Goal: Transaction & Acquisition: Purchase product/service

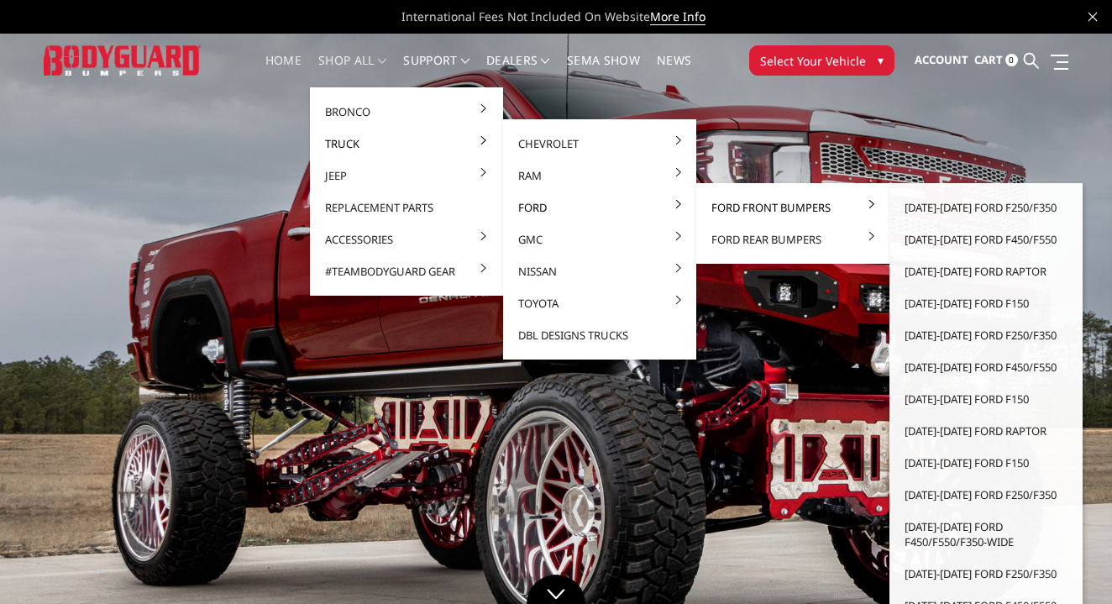
click at [730, 205] on link "Ford Front Bumpers" at bounding box center [793, 208] width 180 height 32
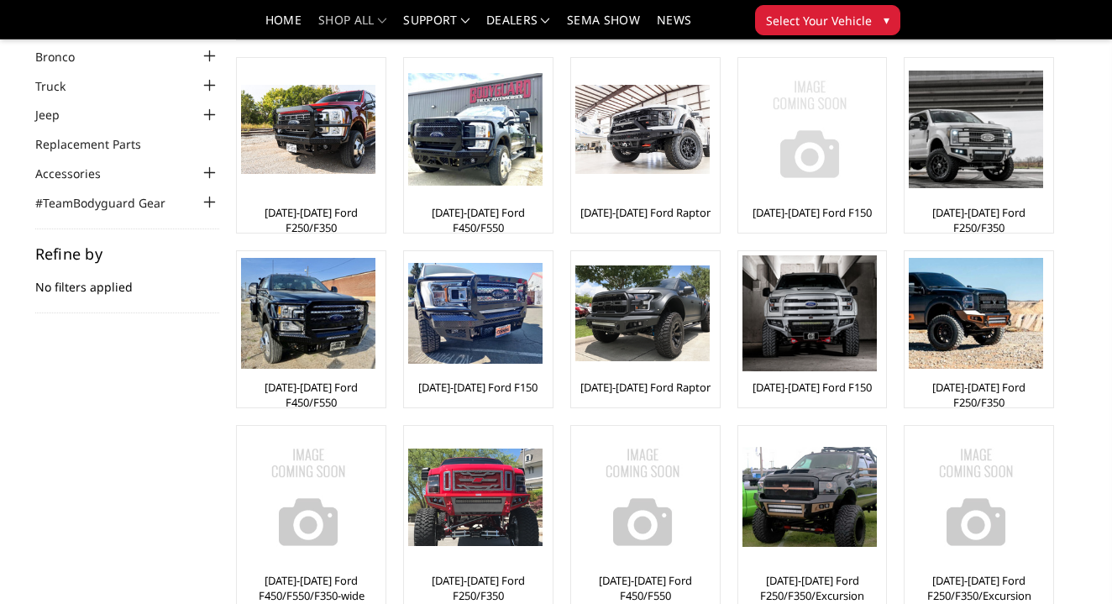
scroll to position [85, 0]
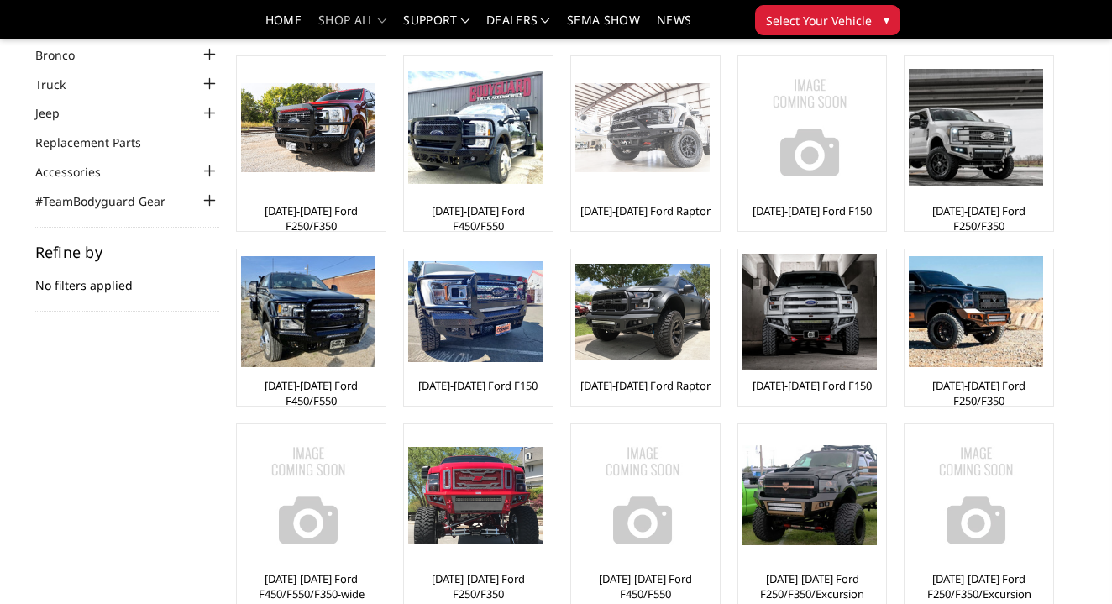
click at [677, 138] on img at bounding box center [643, 128] width 134 height 90
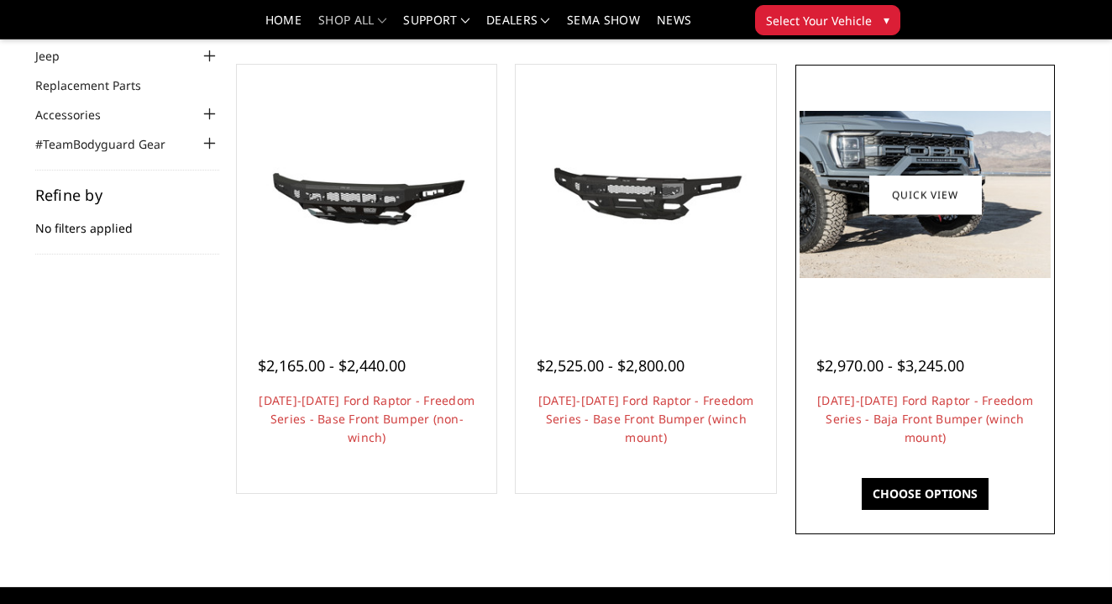
scroll to position [144, 0]
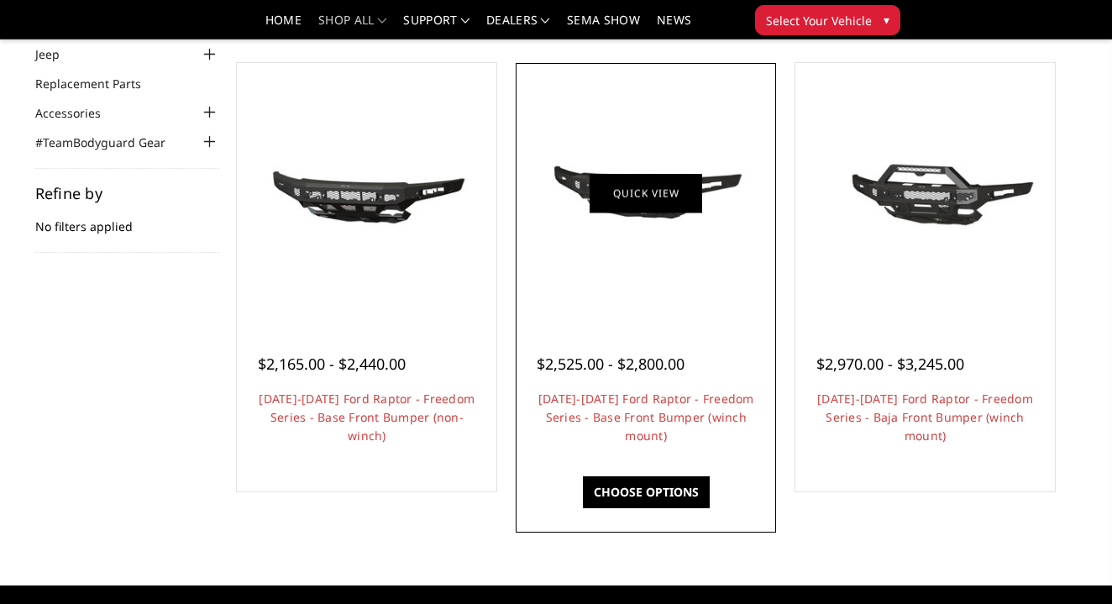
click at [650, 190] on link "Quick view" at bounding box center [646, 192] width 113 height 39
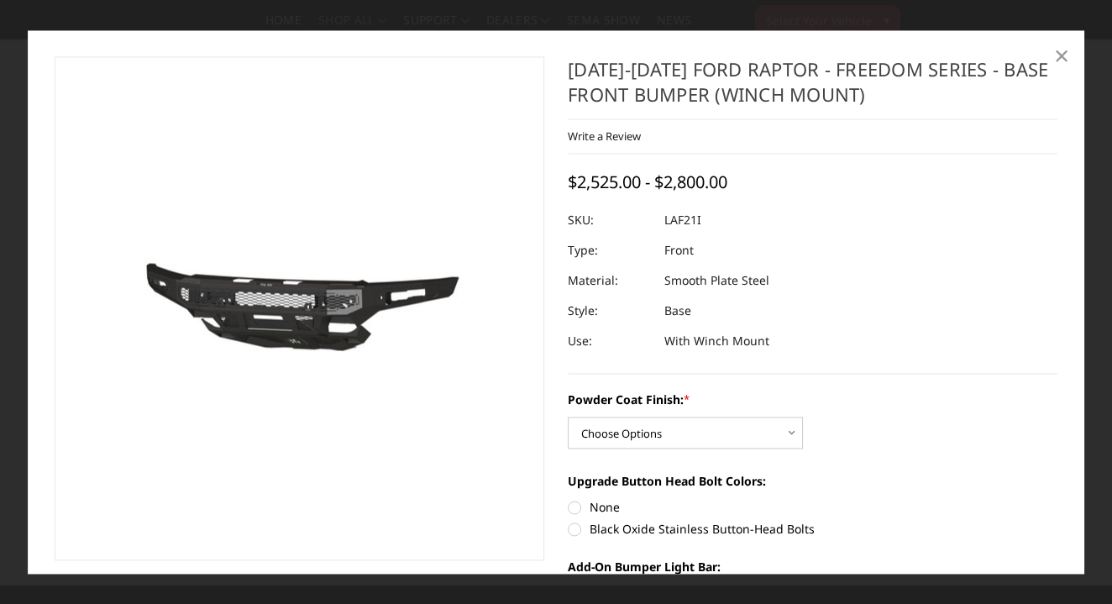
scroll to position [0, 0]
click at [1058, 57] on span "×" at bounding box center [1061, 56] width 15 height 36
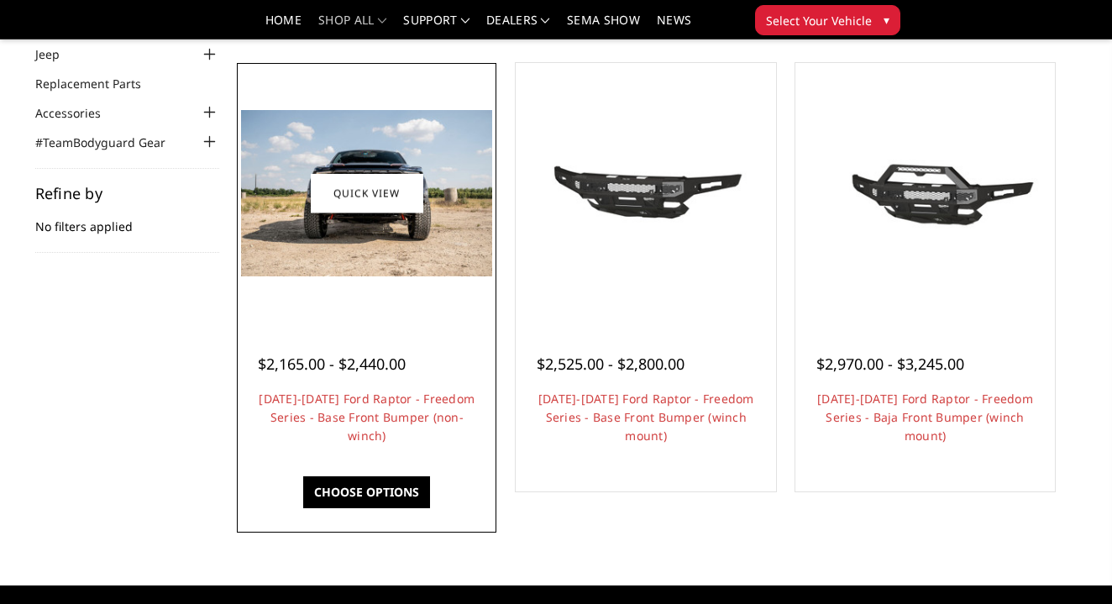
click at [444, 271] on img at bounding box center [366, 193] width 251 height 166
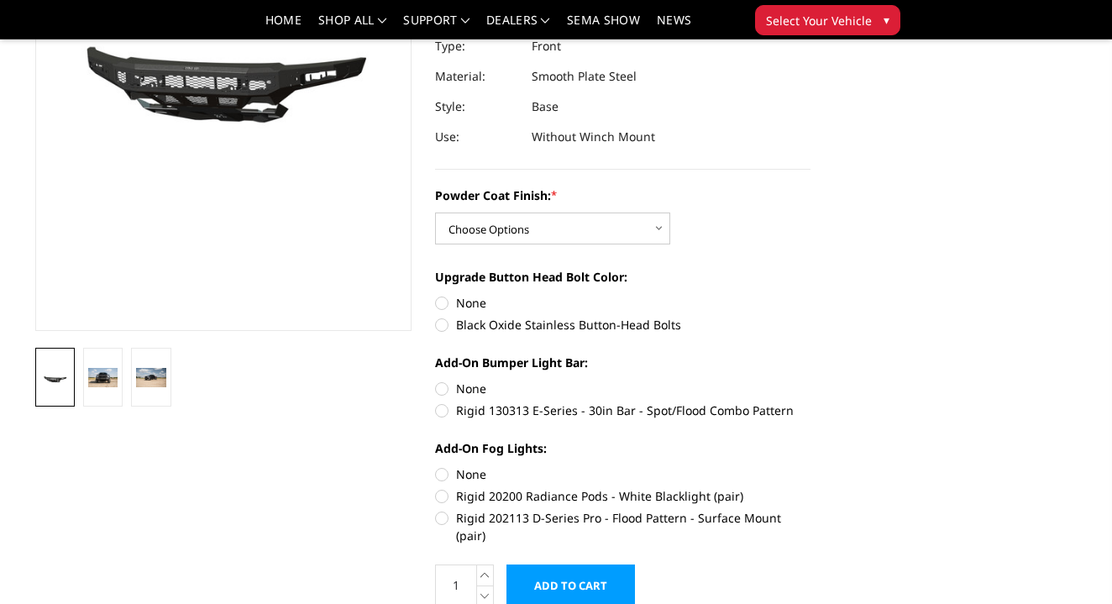
scroll to position [255, 0]
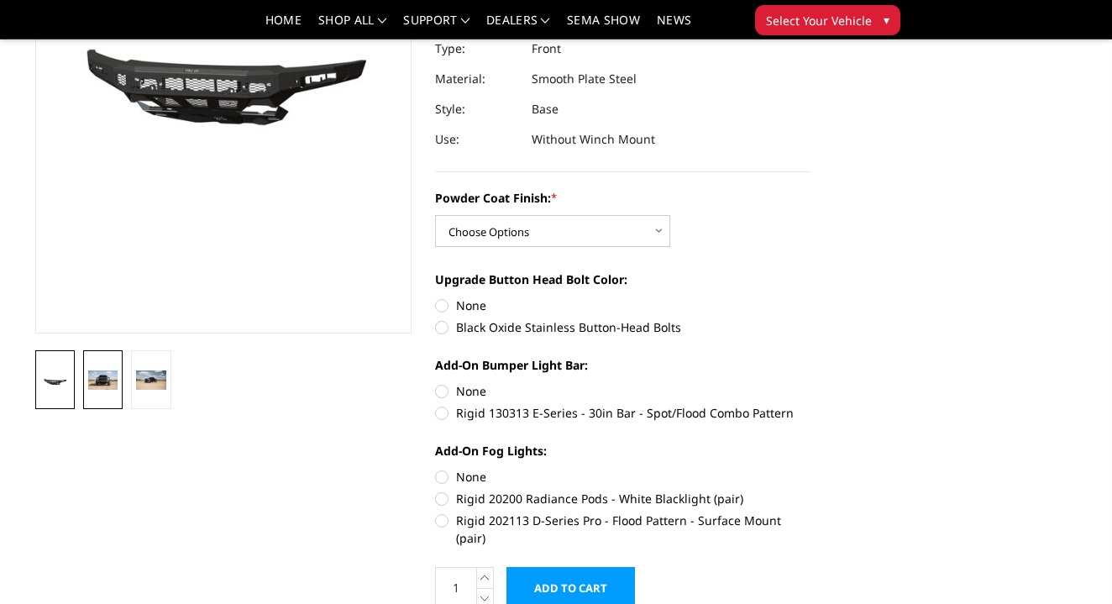
drag, startPoint x: 124, startPoint y: 368, endPoint x: 116, endPoint y: 373, distance: 9.1
click at [124, 368] on li at bounding box center [103, 379] width 48 height 59
drag, startPoint x: 102, startPoint y: 379, endPoint x: 141, endPoint y: 373, distance: 39.9
click at [103, 379] on img at bounding box center [102, 380] width 29 height 19
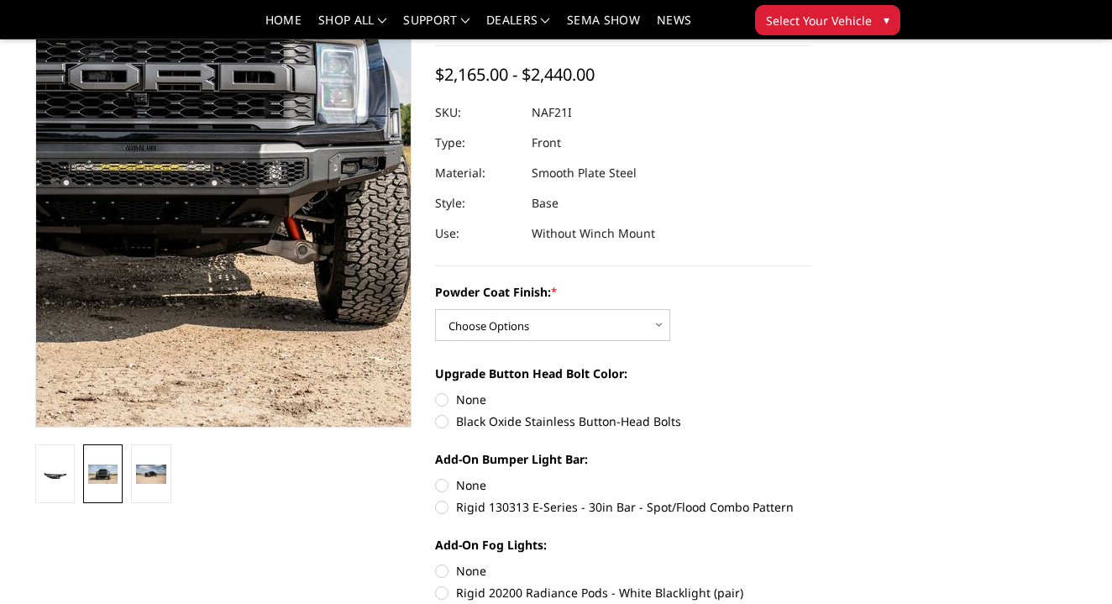
scroll to position [160, 0]
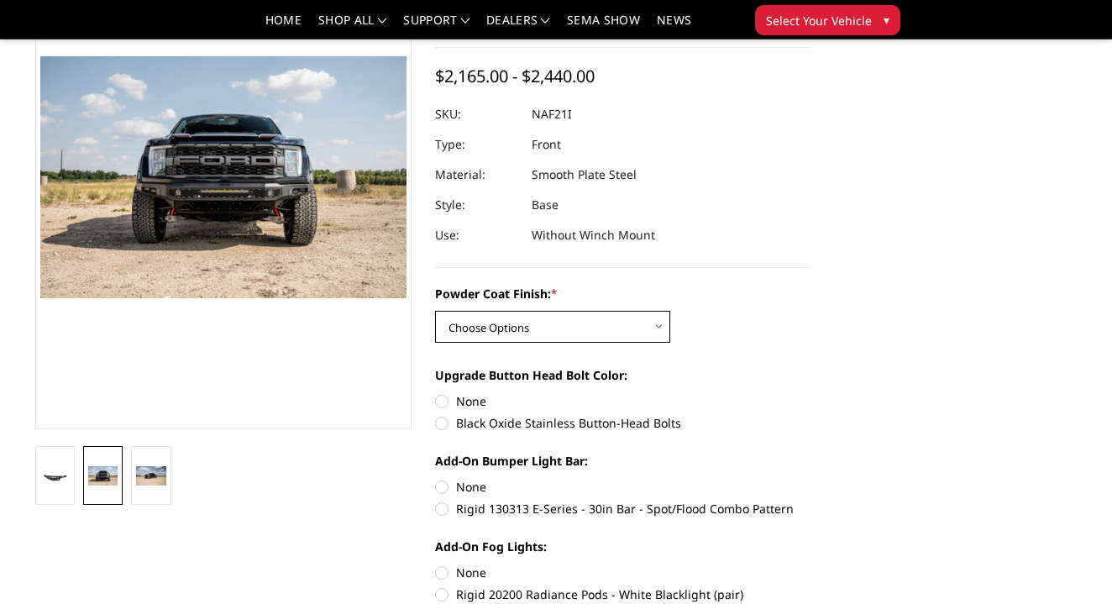
select select "2767"
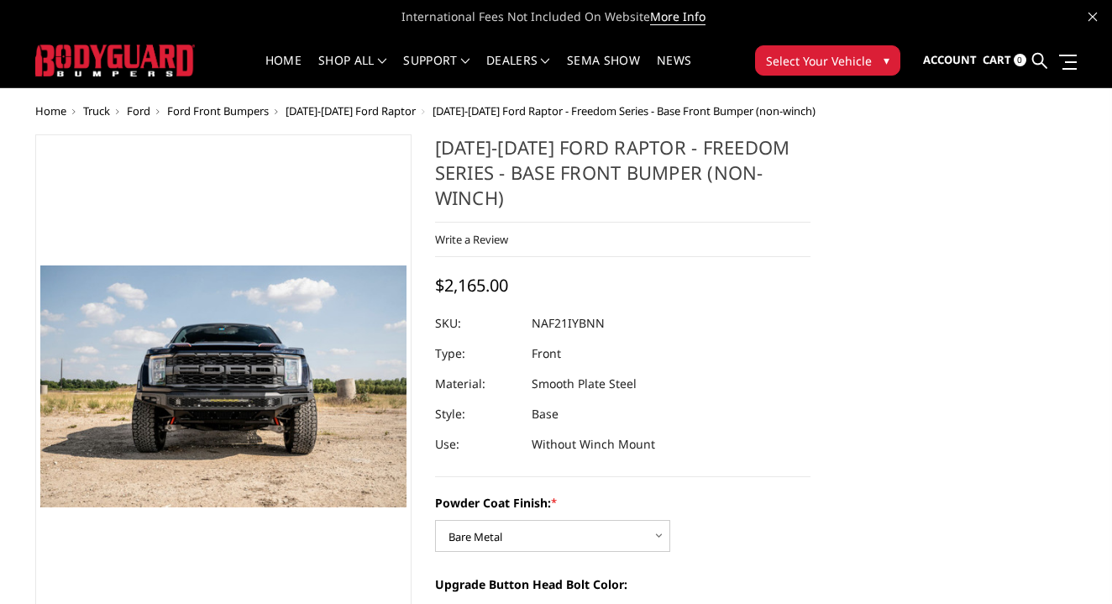
scroll to position [0, 0]
click at [873, 62] on button "Select Your Vehicle ▾" at bounding box center [827, 60] width 145 height 30
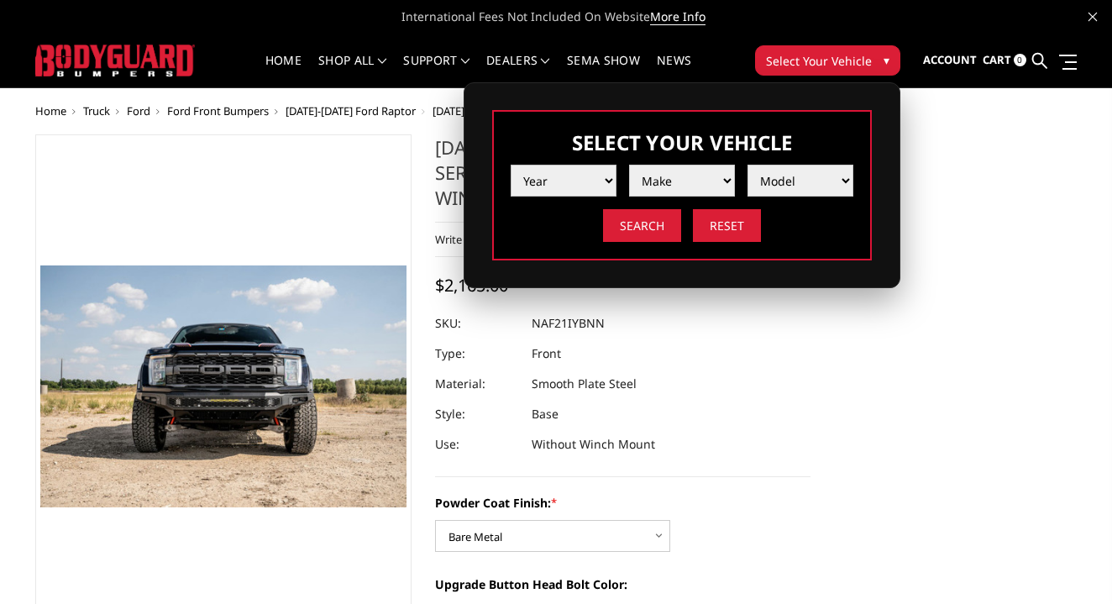
select select "yr_2025"
select select "mk_ford"
select select "md_f150-raptor"
click at [642, 231] on input "Search" at bounding box center [642, 225] width 78 height 33
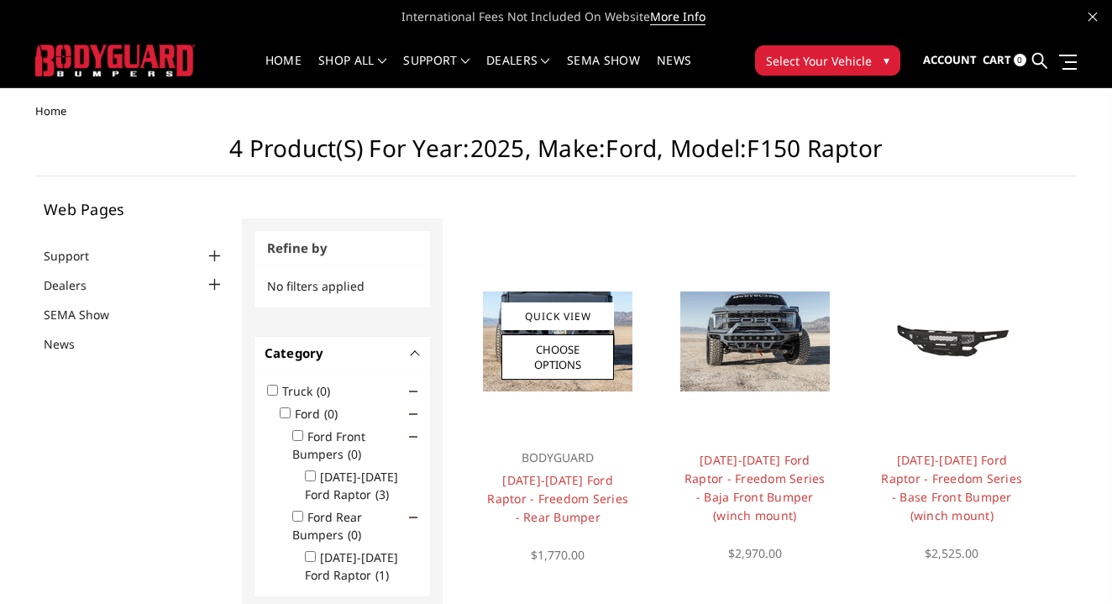
click at [561, 392] on div at bounding box center [558, 342] width 180 height 180
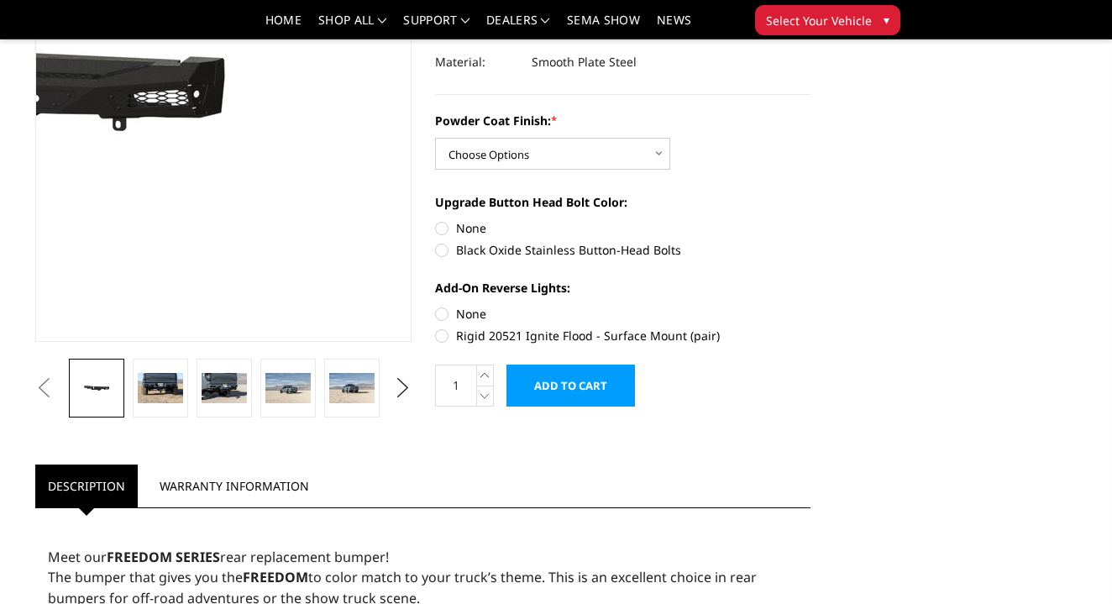
scroll to position [250, 0]
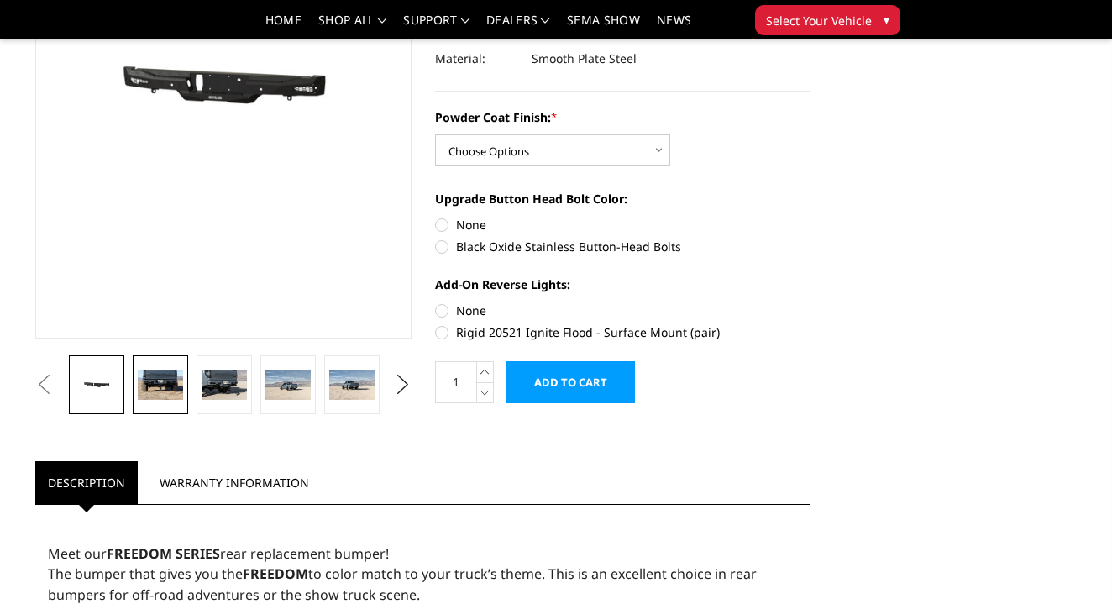
click at [183, 392] on img at bounding box center [160, 385] width 45 height 30
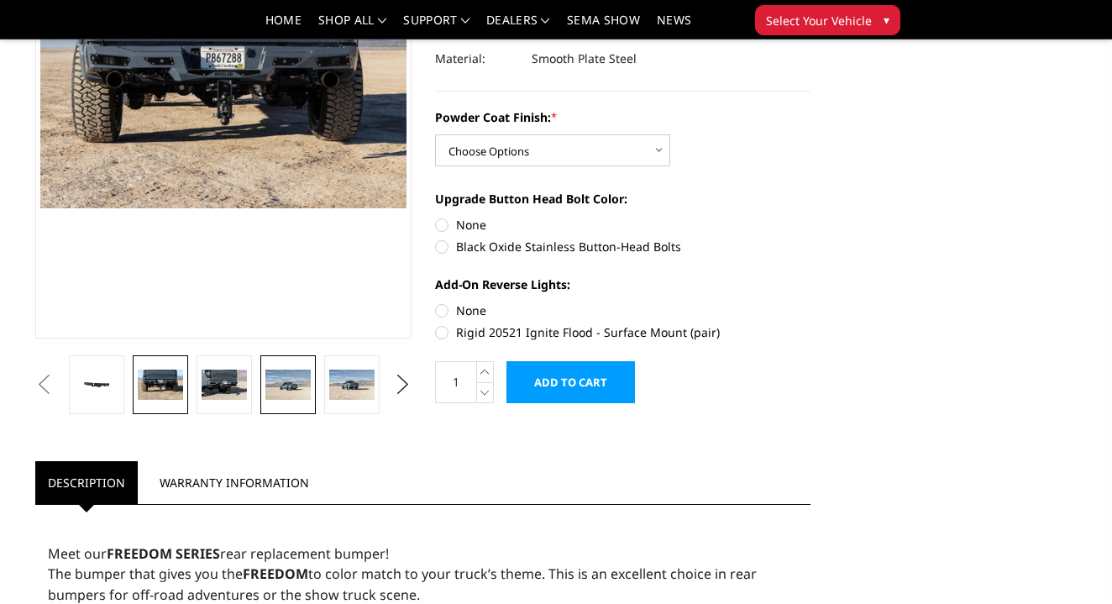
click at [292, 398] on img at bounding box center [287, 385] width 45 height 30
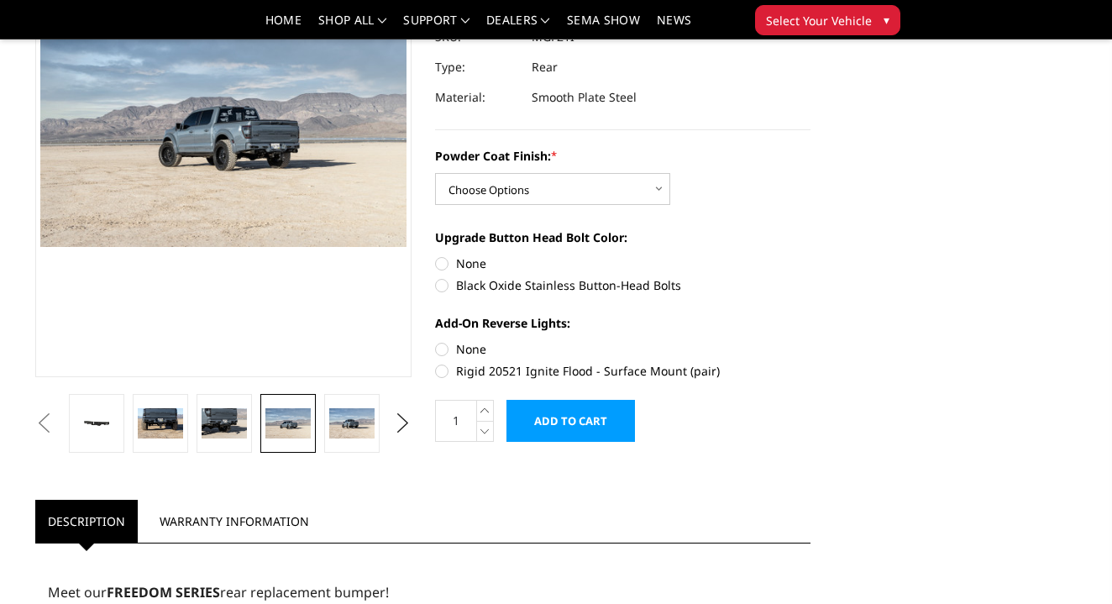
scroll to position [201, 0]
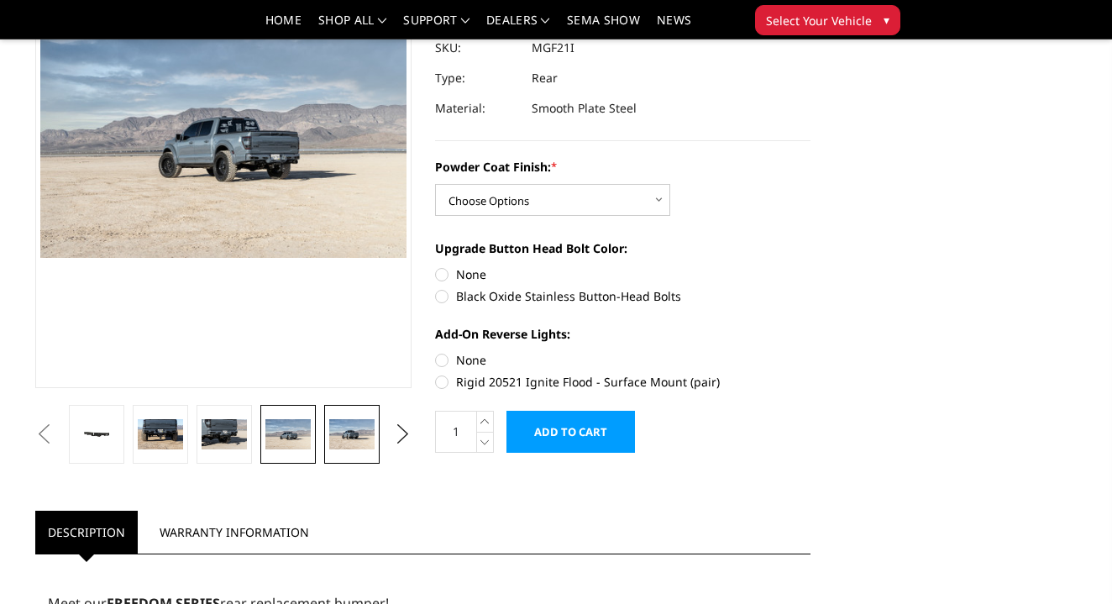
click at [340, 427] on img at bounding box center [351, 434] width 45 height 30
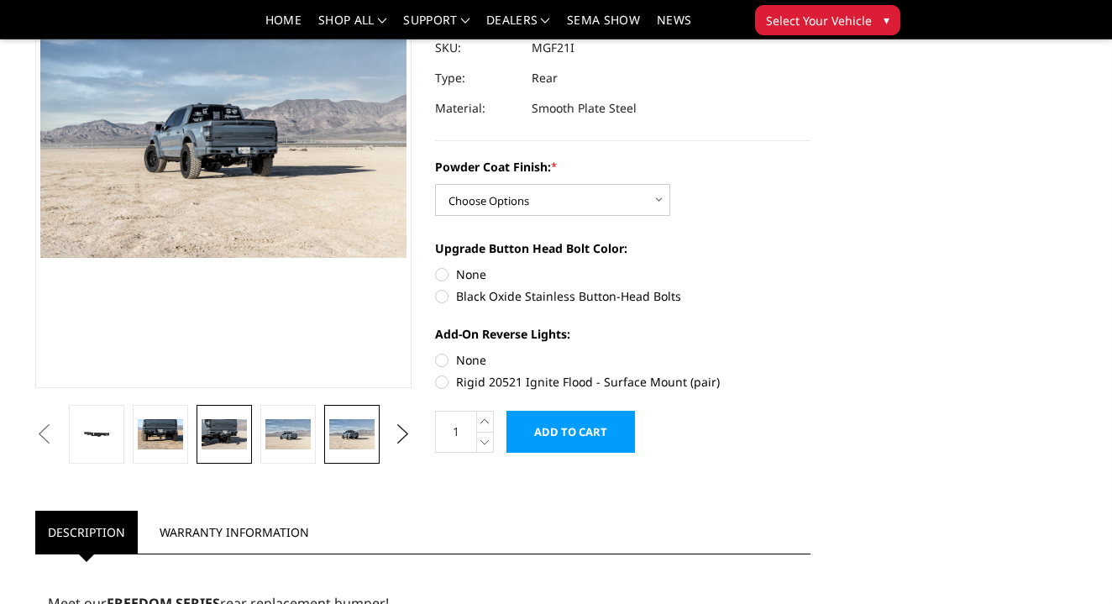
click at [246, 429] on img at bounding box center [224, 434] width 45 height 30
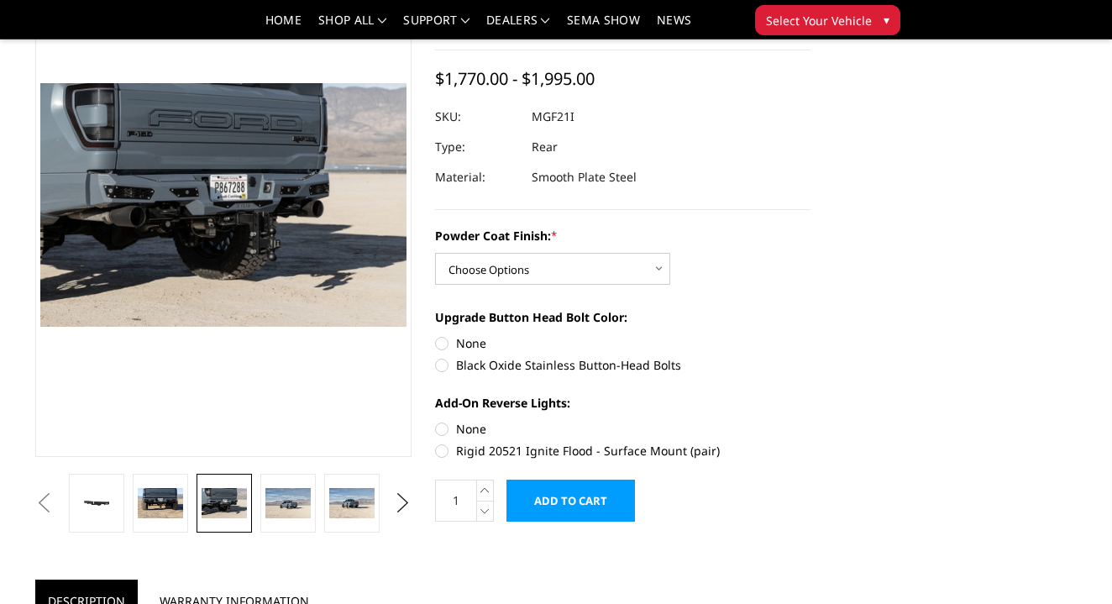
scroll to position [133, 0]
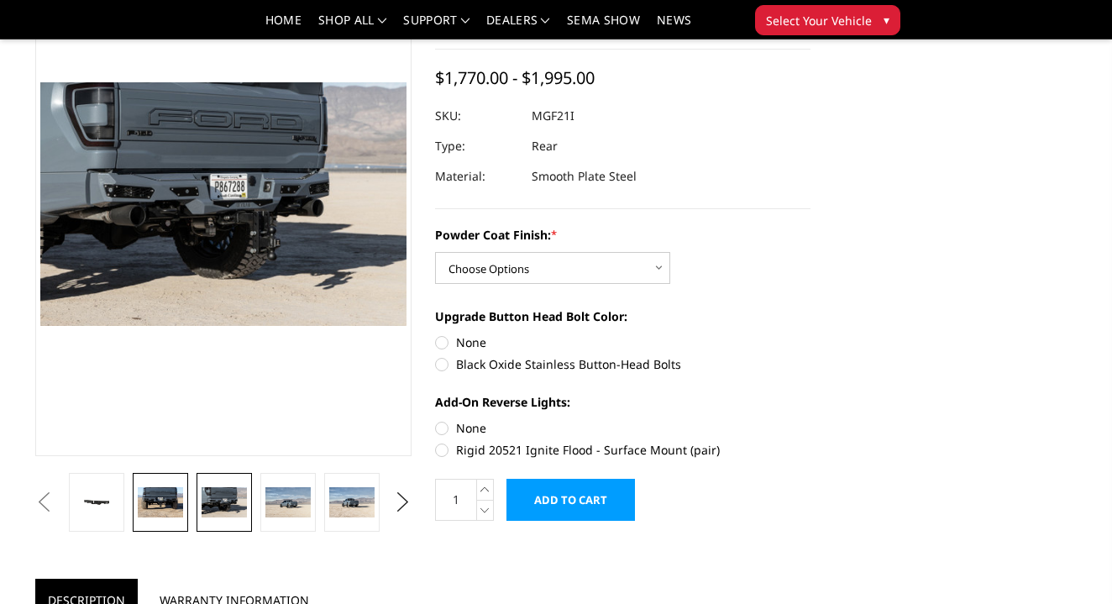
click at [165, 509] on img at bounding box center [160, 502] width 45 height 30
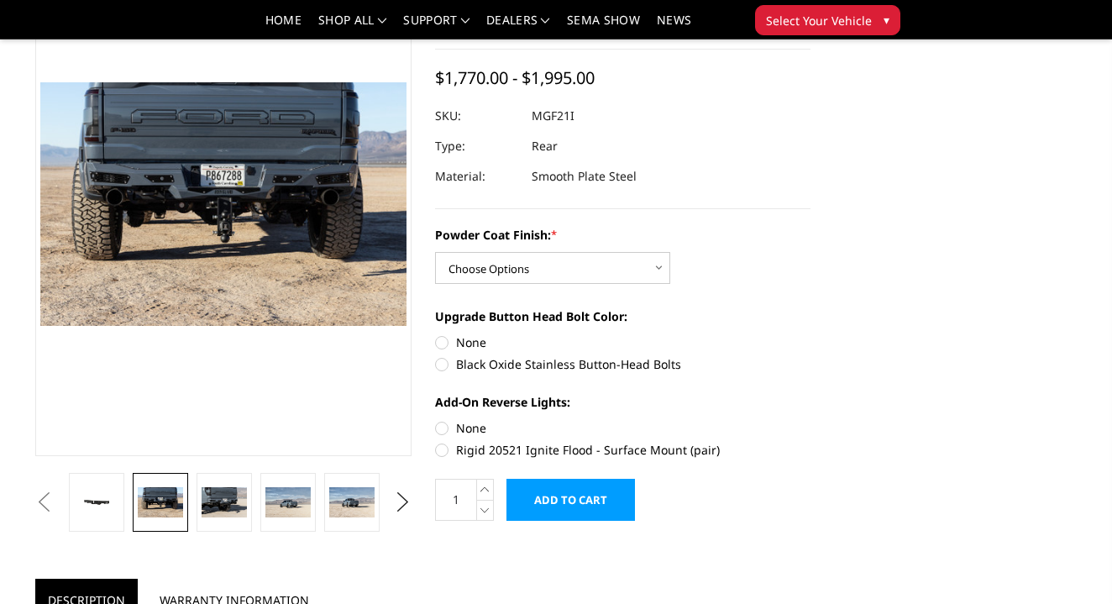
scroll to position [132, 0]
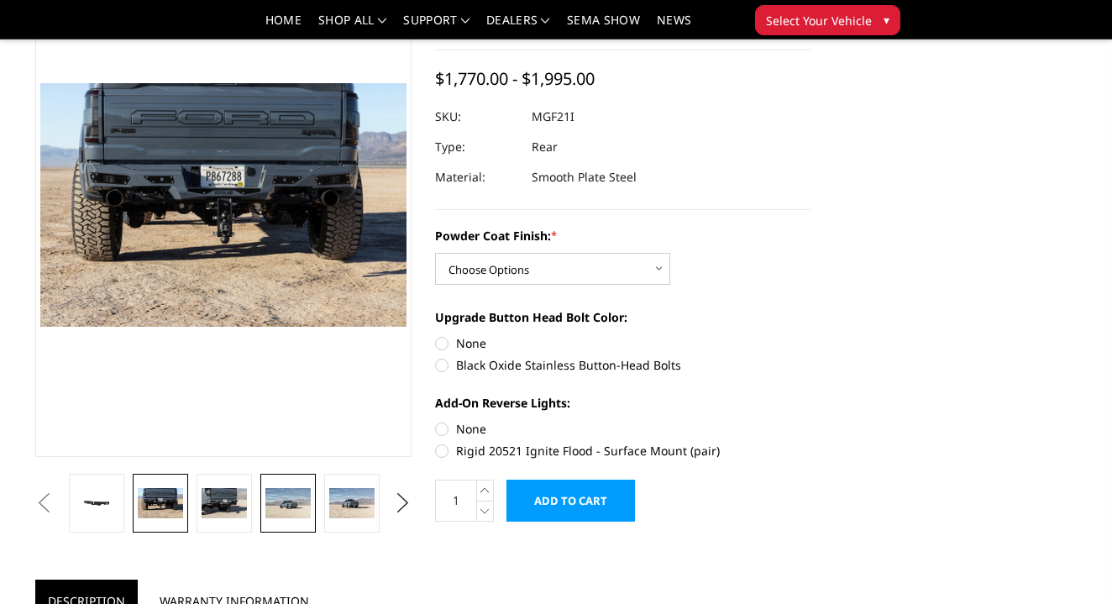
click at [304, 496] on img at bounding box center [287, 503] width 45 height 30
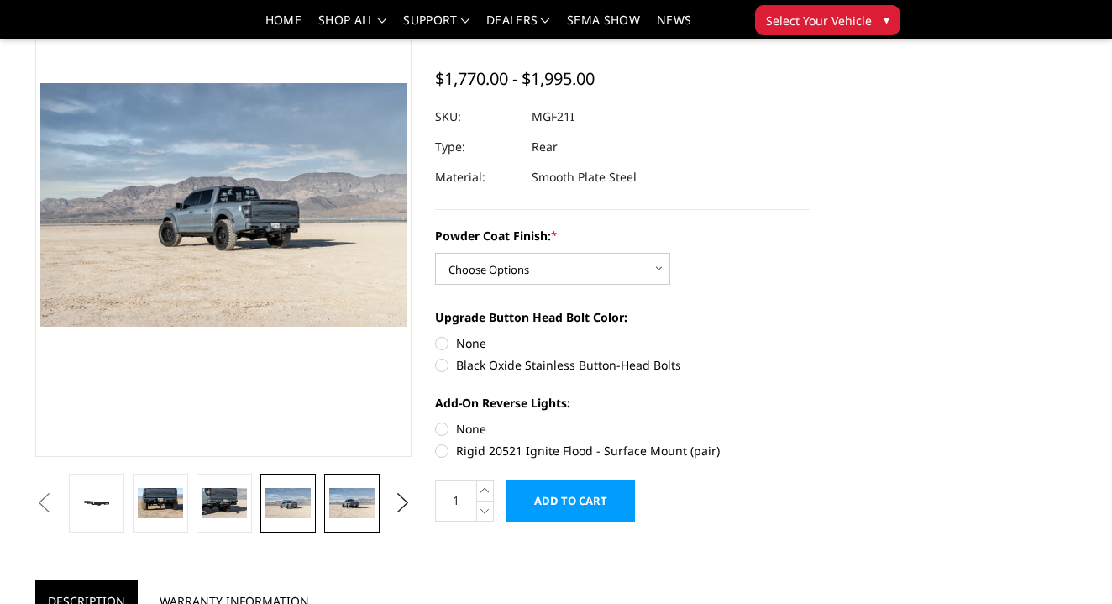
click at [349, 497] on img at bounding box center [351, 503] width 45 height 30
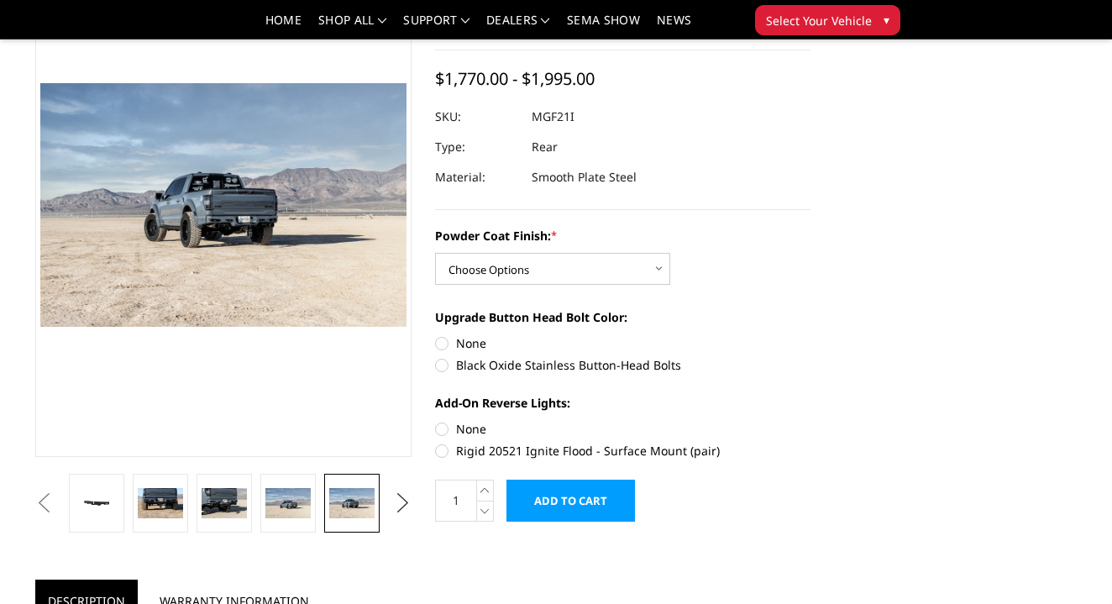
click at [400, 502] on button "Next" at bounding box center [402, 503] width 25 height 25
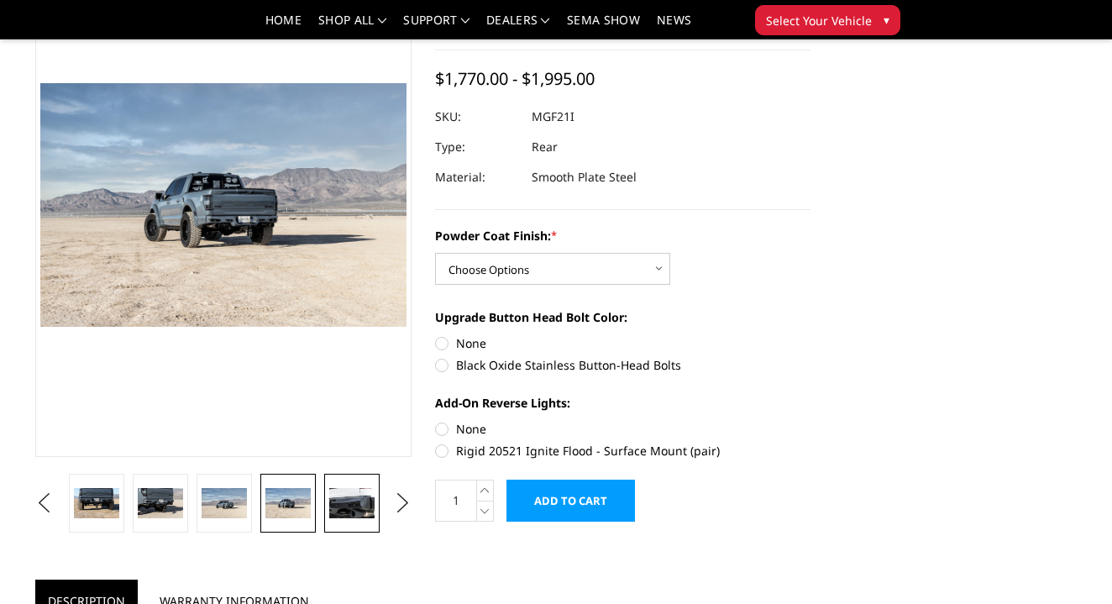
click at [365, 506] on img at bounding box center [351, 503] width 45 height 30
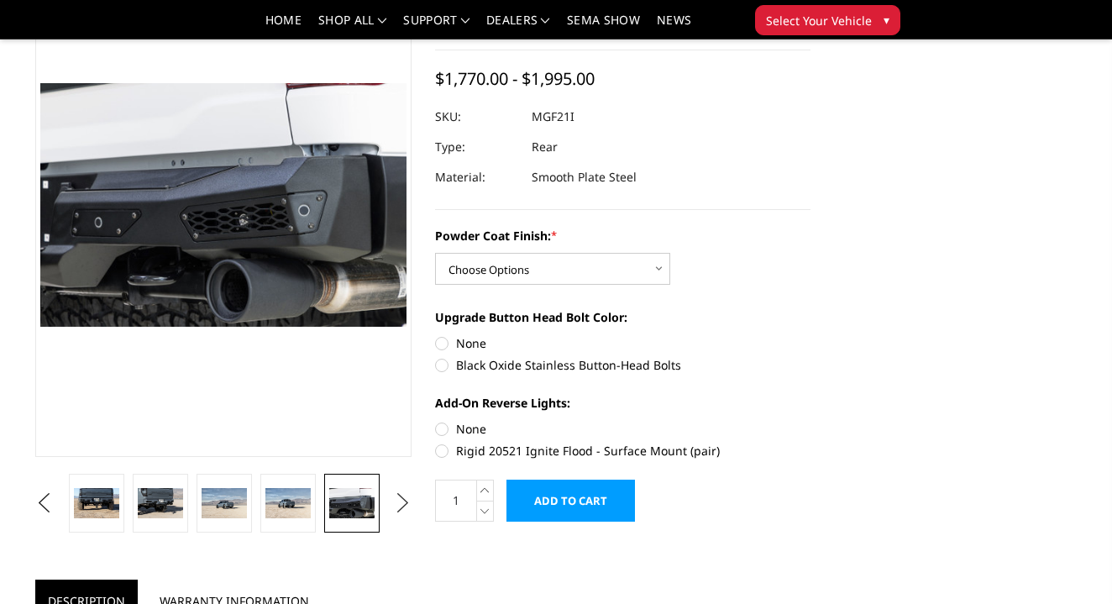
click at [396, 505] on button "Next" at bounding box center [402, 503] width 25 height 25
click at [361, 500] on img at bounding box center [351, 503] width 45 height 30
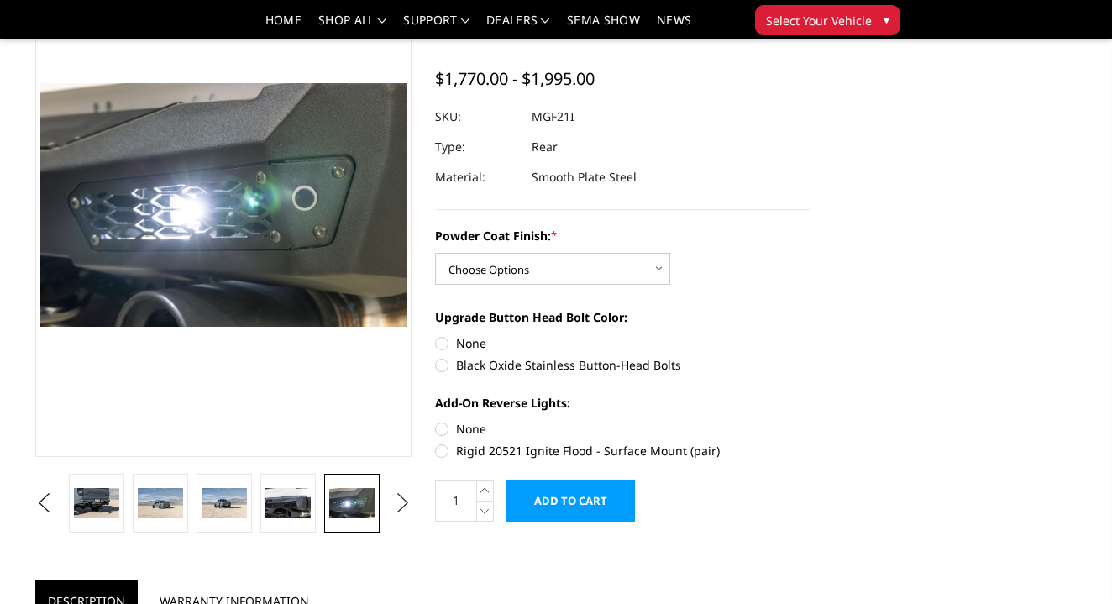
click at [409, 499] on button "Next" at bounding box center [402, 503] width 25 height 25
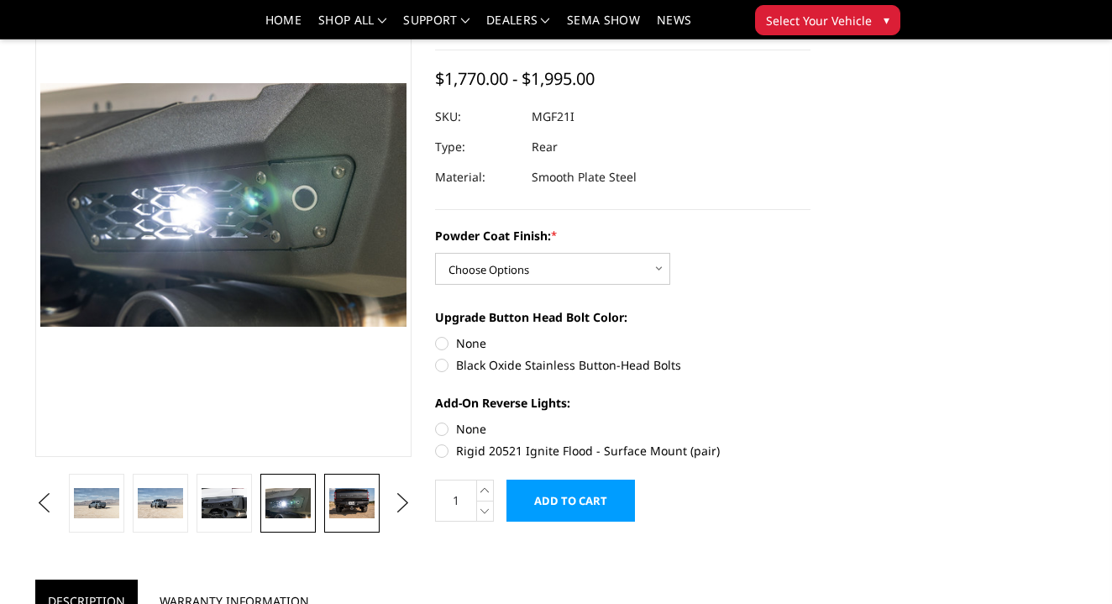
click at [371, 502] on li at bounding box center [352, 503] width 64 height 59
click at [365, 502] on img at bounding box center [351, 503] width 45 height 30
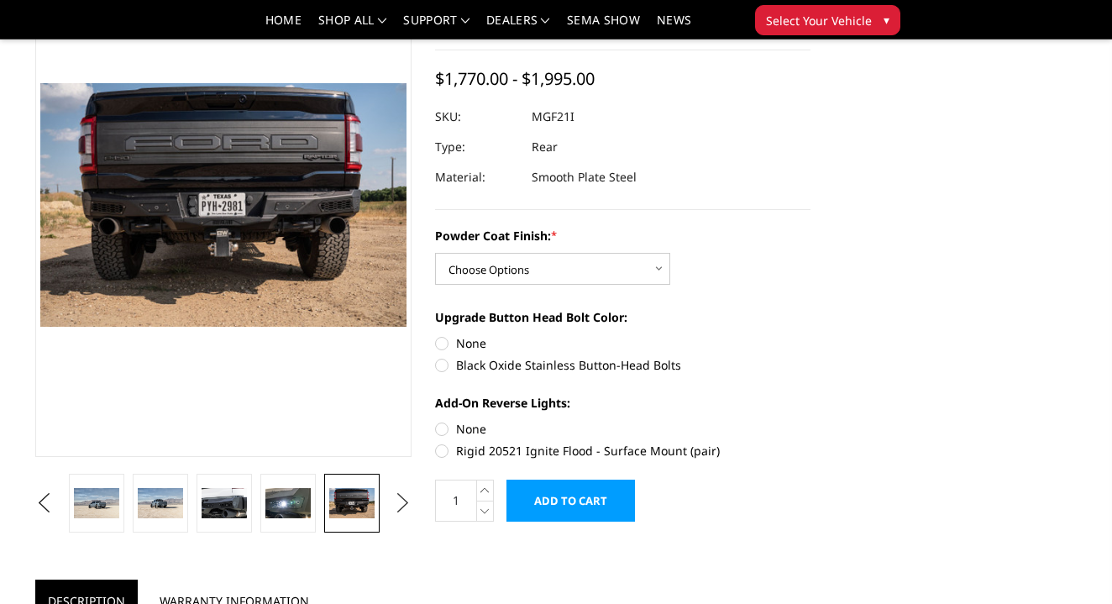
click at [398, 506] on button "Next" at bounding box center [402, 503] width 25 height 25
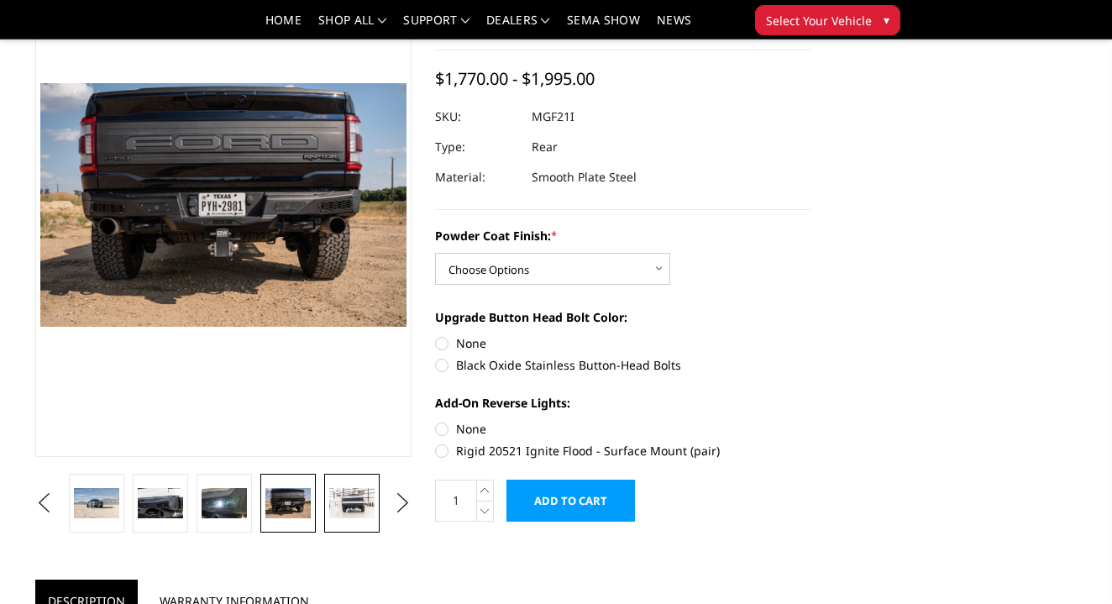
click at [366, 502] on img at bounding box center [351, 503] width 45 height 30
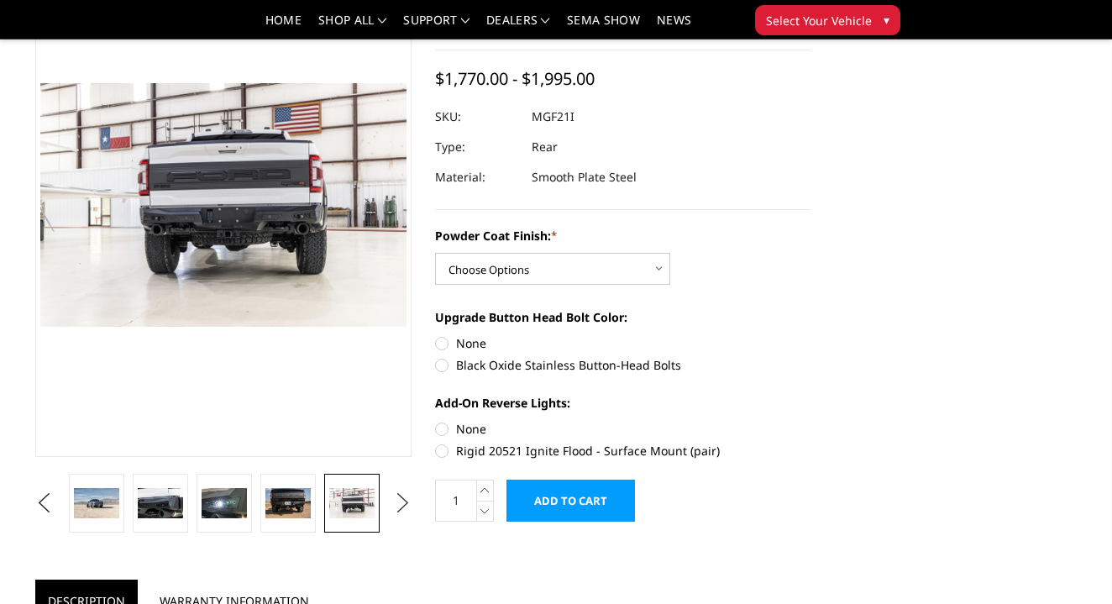
click at [399, 500] on button "Next" at bounding box center [402, 503] width 25 height 25
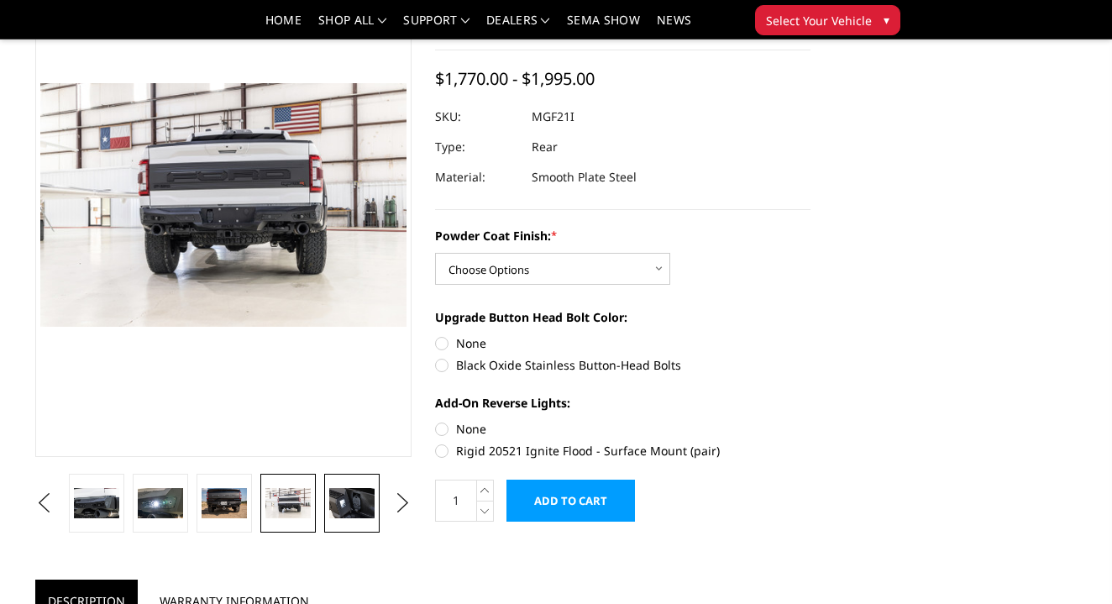
click at [359, 505] on img at bounding box center [351, 503] width 45 height 30
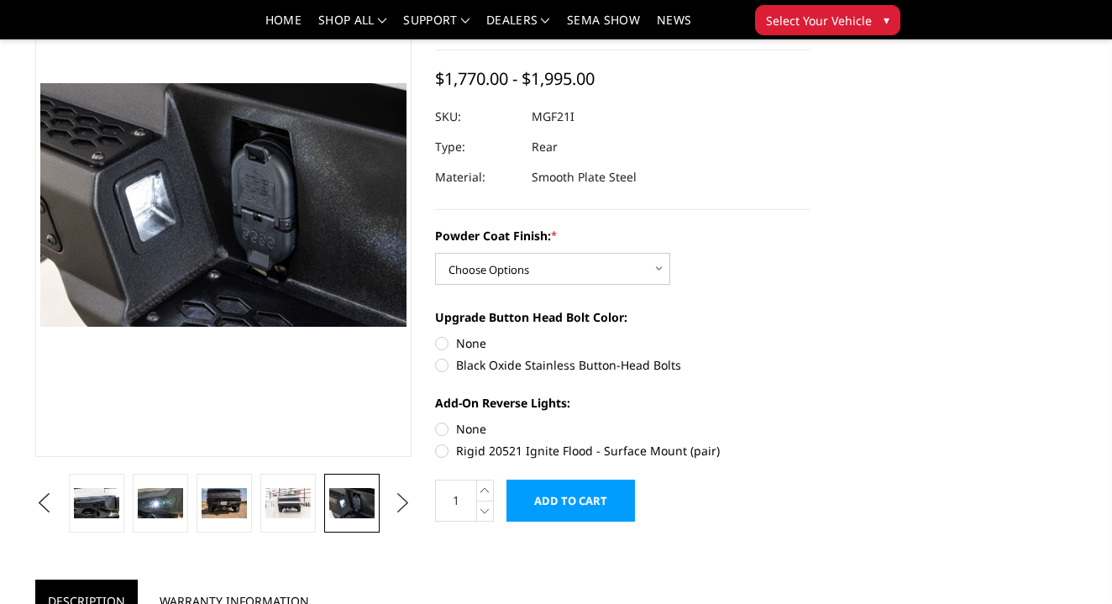
click at [396, 505] on button "Next" at bounding box center [402, 503] width 25 height 25
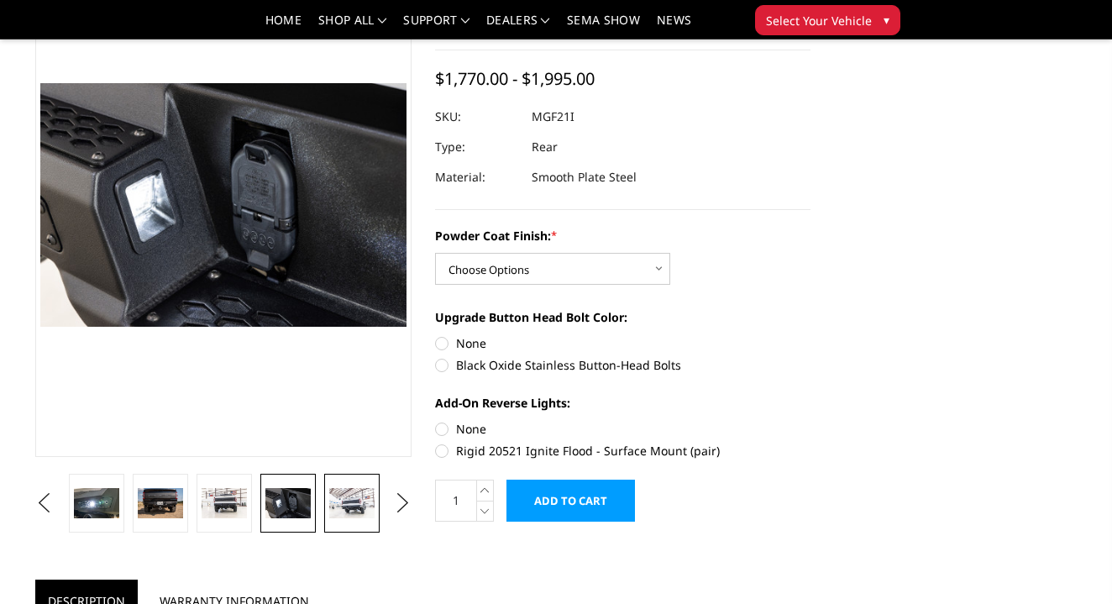
click at [371, 502] on img at bounding box center [351, 503] width 45 height 30
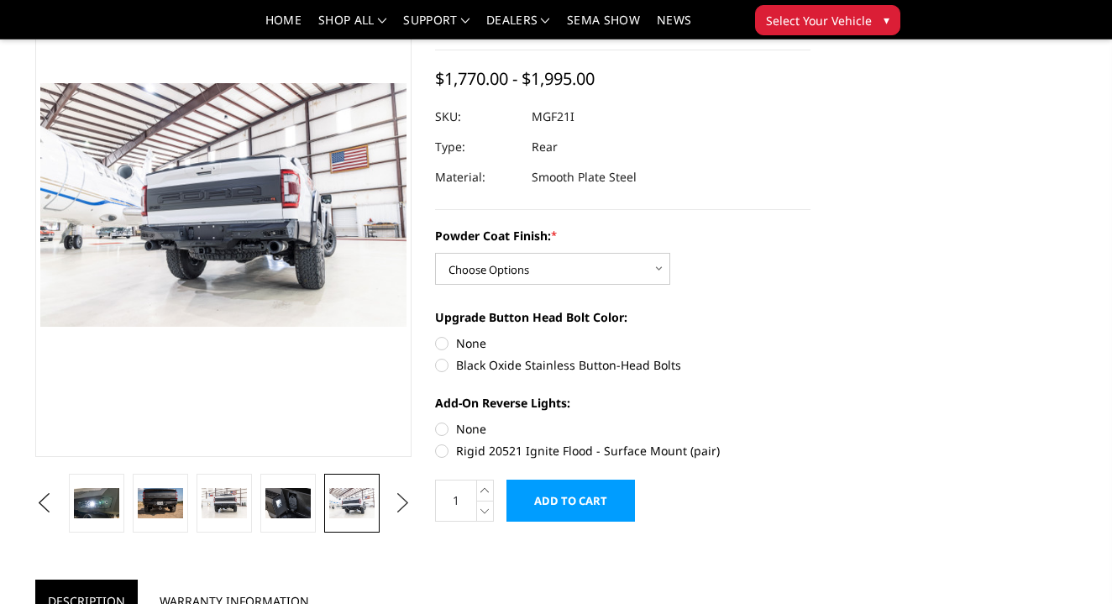
click at [403, 502] on button "Next" at bounding box center [402, 503] width 25 height 25
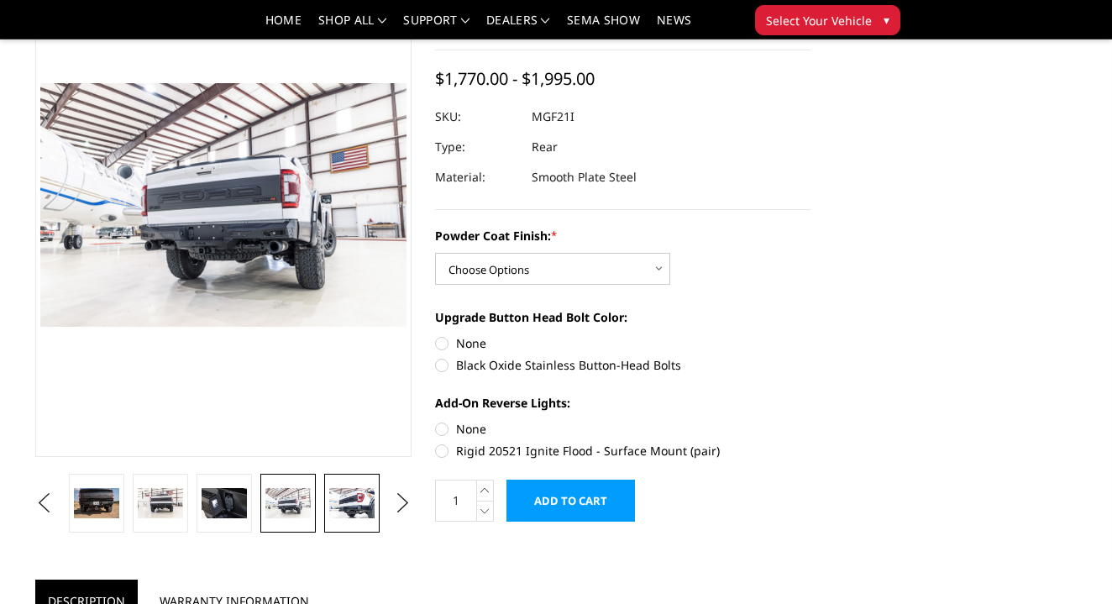
click at [376, 502] on link at bounding box center [351, 503] width 55 height 59
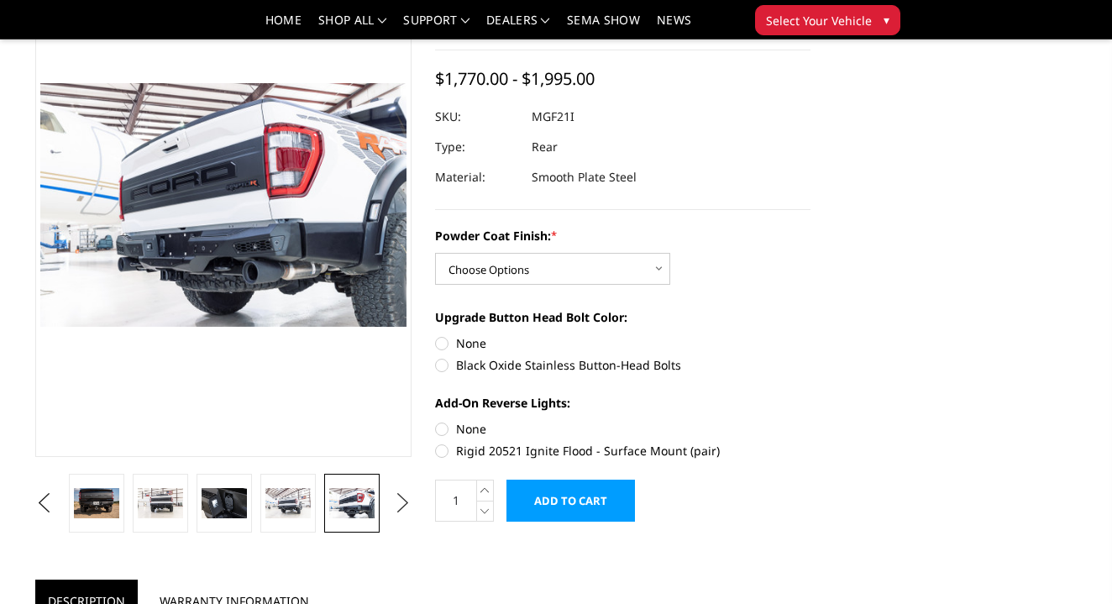
click at [395, 502] on button "Next" at bounding box center [402, 503] width 25 height 25
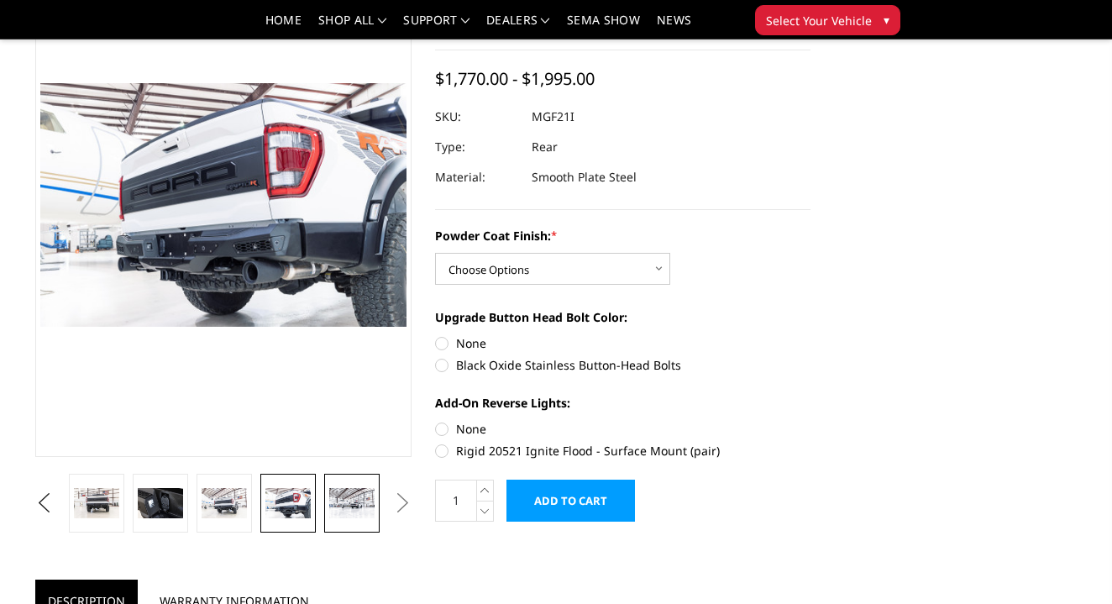
click at [360, 506] on img at bounding box center [351, 503] width 45 height 30
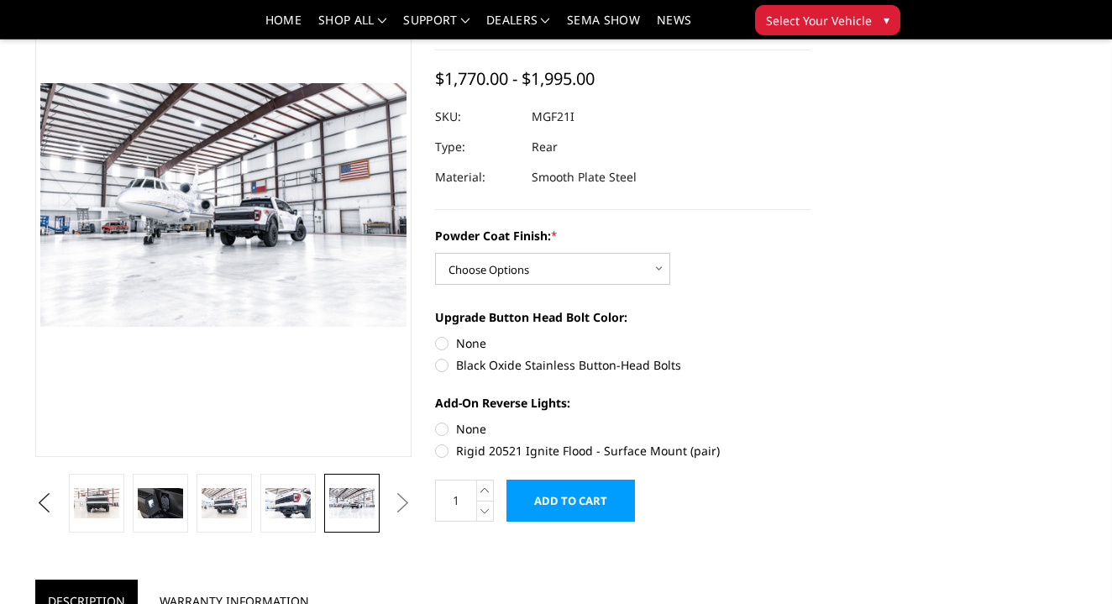
click at [401, 503] on button "Next" at bounding box center [402, 503] width 25 height 25
drag, startPoint x: 328, startPoint y: 502, endPoint x: 417, endPoint y: 499, distance: 89.1
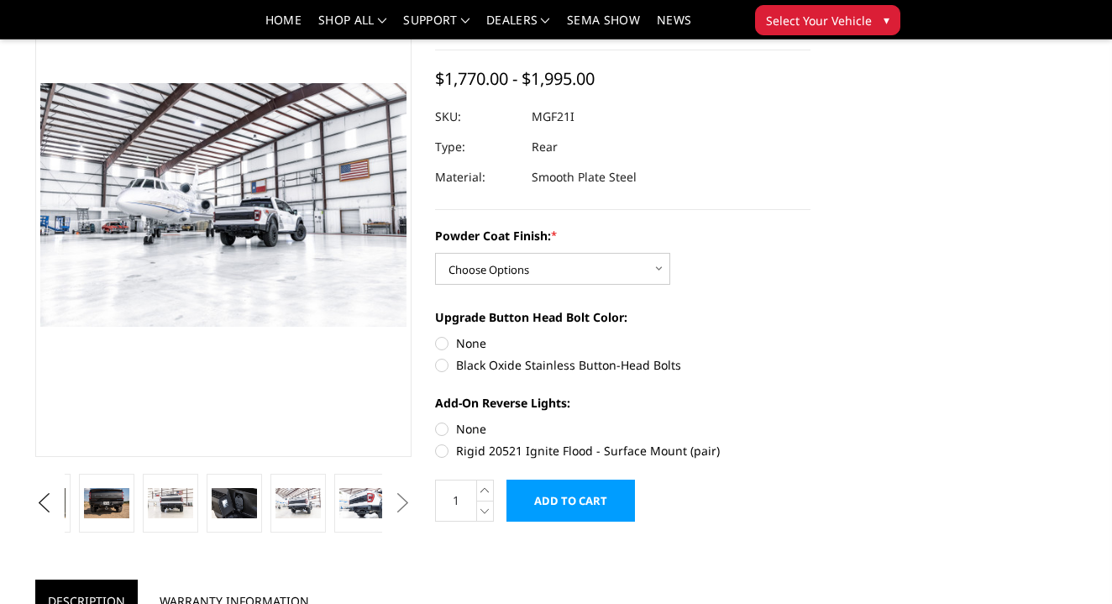
drag, startPoint x: 292, startPoint y: 497, endPoint x: 329, endPoint y: 504, distance: 37.6
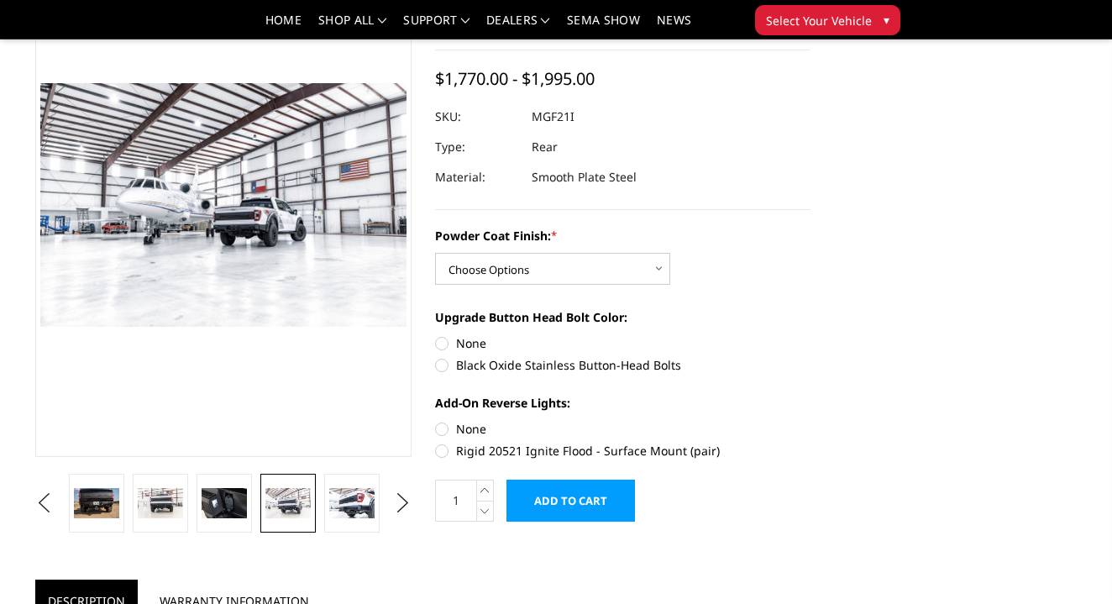
drag, startPoint x: 294, startPoint y: 507, endPoint x: 378, endPoint y: 507, distance: 84.0
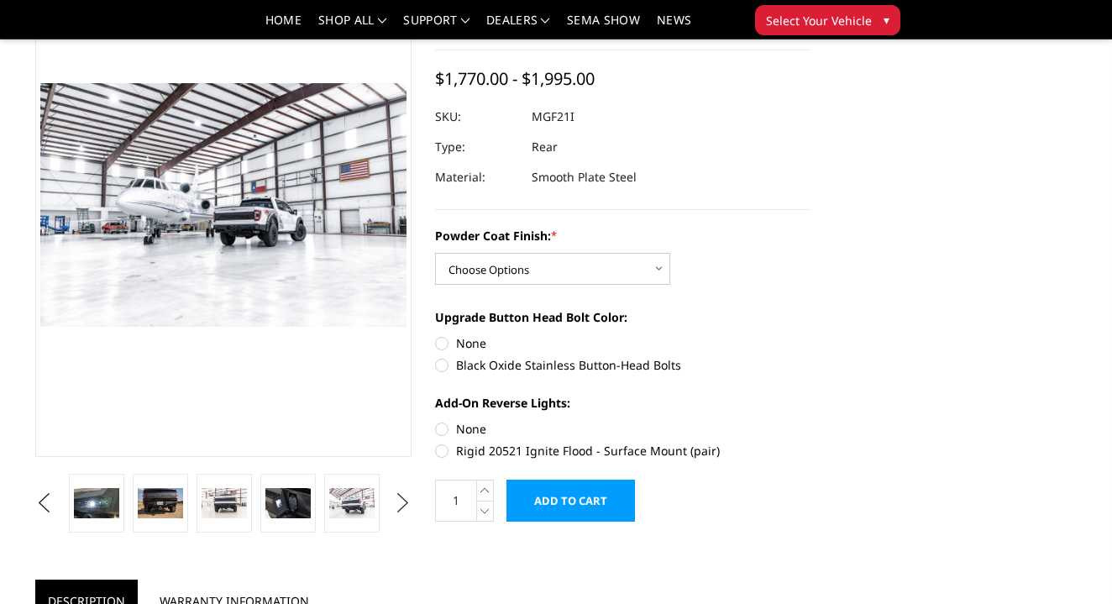
drag, startPoint x: 278, startPoint y: 504, endPoint x: 406, endPoint y: 505, distance: 127.7
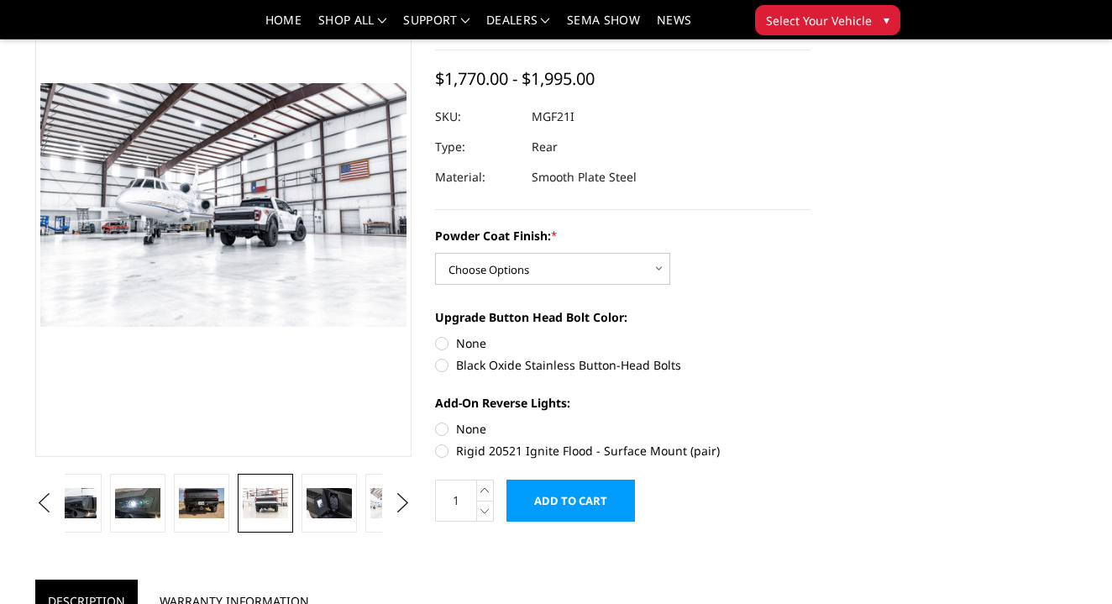
drag, startPoint x: 263, startPoint y: 513, endPoint x: 321, endPoint y: 511, distance: 58.0
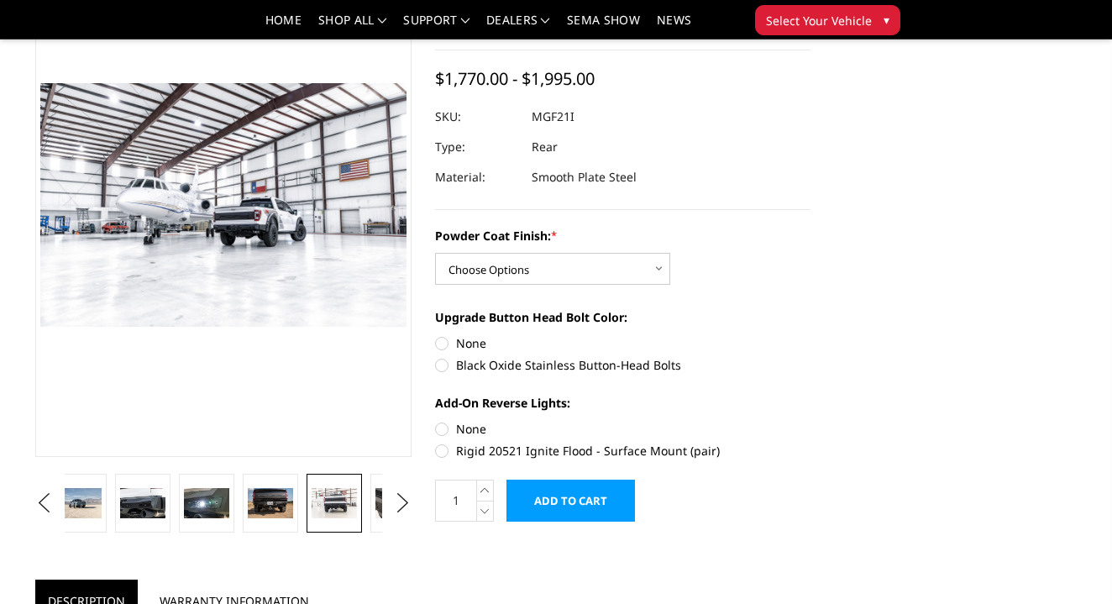
drag, startPoint x: 314, startPoint y: 497, endPoint x: 340, endPoint y: 497, distance: 26.1
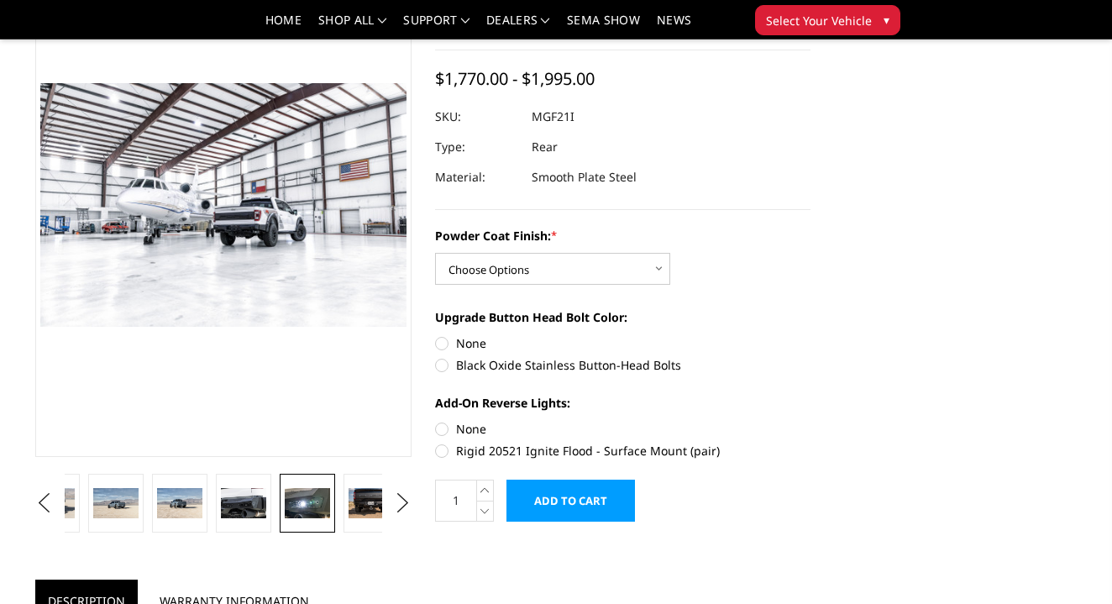
drag, startPoint x: 243, startPoint y: 498, endPoint x: 326, endPoint y: 503, distance: 83.3
drag, startPoint x: 232, startPoint y: 501, endPoint x: 341, endPoint y: 500, distance: 109.2
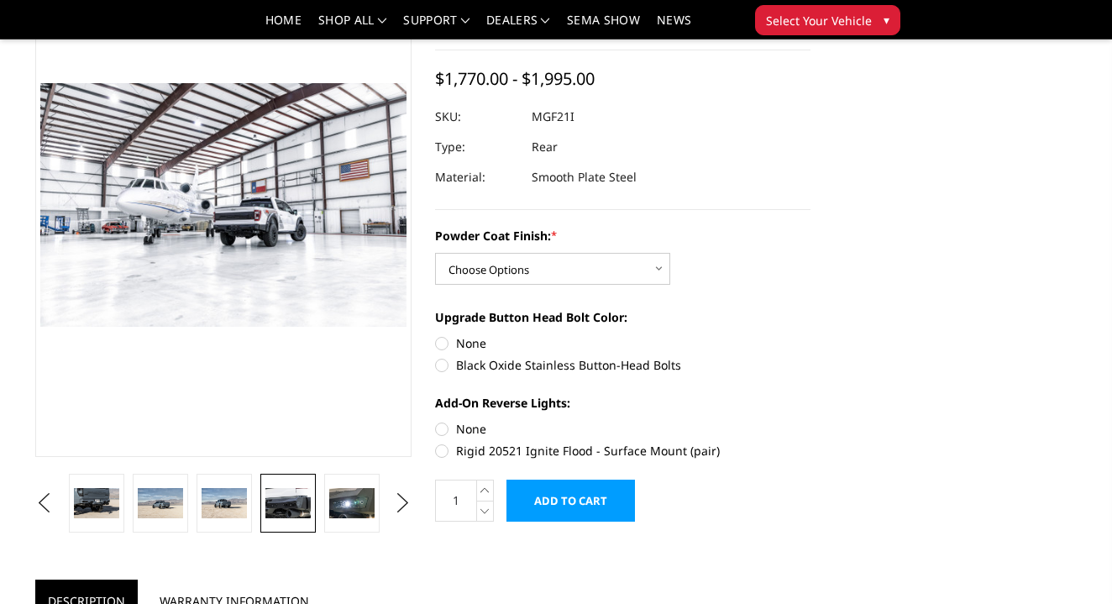
drag, startPoint x: 244, startPoint y: 501, endPoint x: 276, endPoint y: 508, distance: 32.0
click at [245, 501] on img at bounding box center [224, 503] width 45 height 30
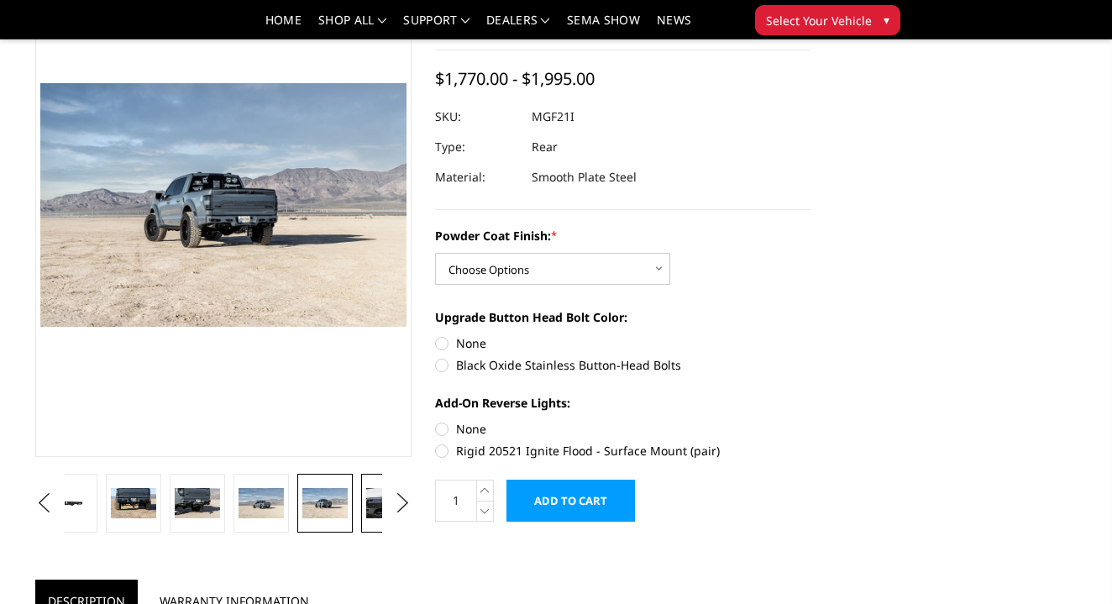
drag, startPoint x: 348, startPoint y: 507, endPoint x: 335, endPoint y: 507, distance: 12.6
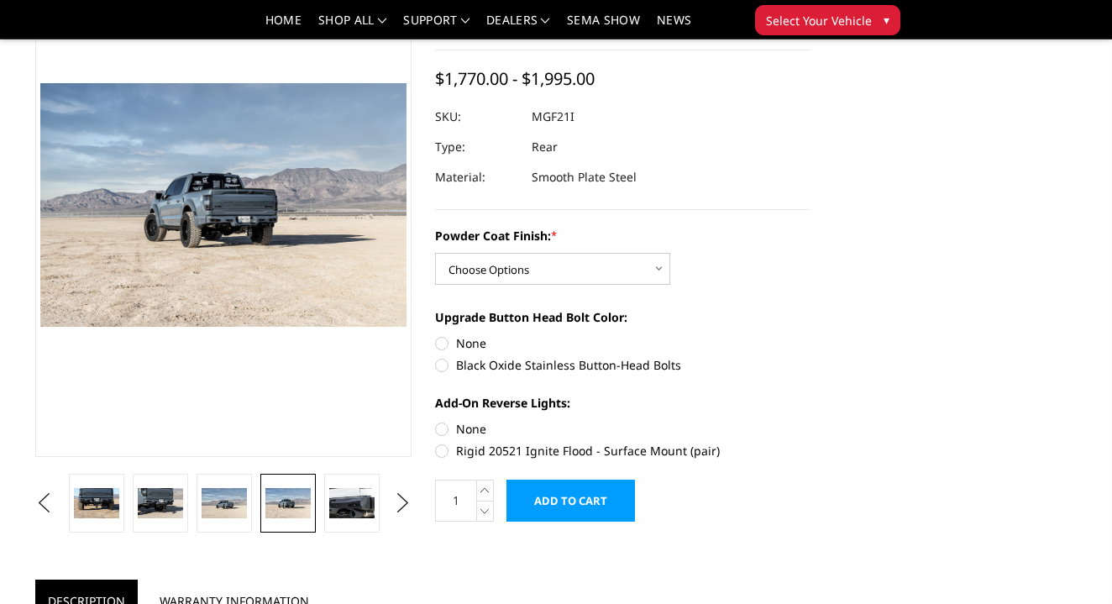
click at [256, 506] on li at bounding box center [288, 503] width 64 height 59
click at [239, 499] on img at bounding box center [224, 503] width 45 height 30
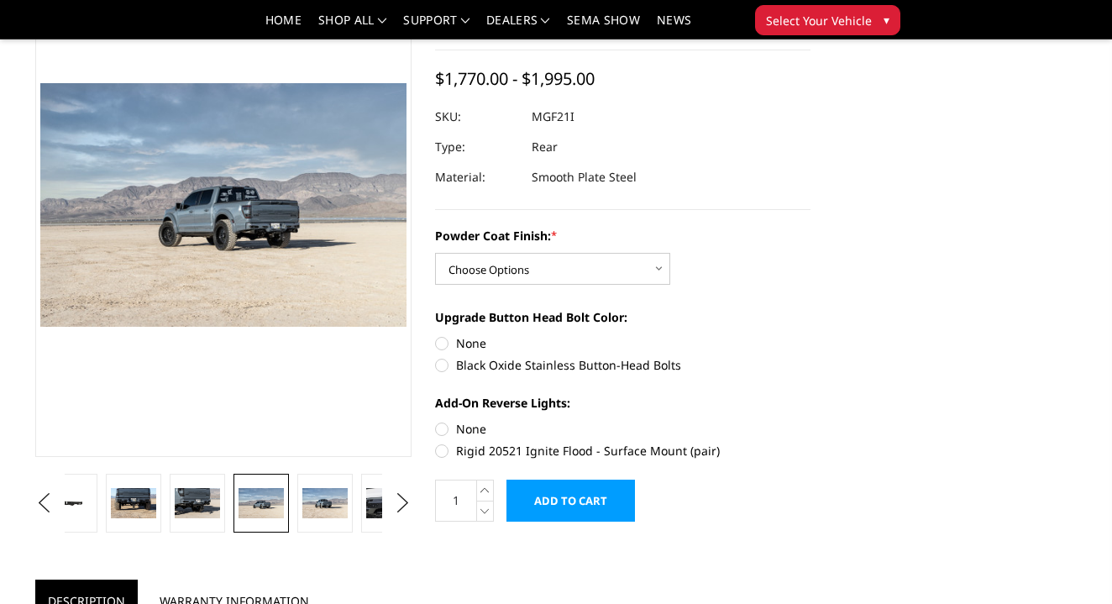
drag, startPoint x: 216, startPoint y: 501, endPoint x: 338, endPoint y: 502, distance: 121.8
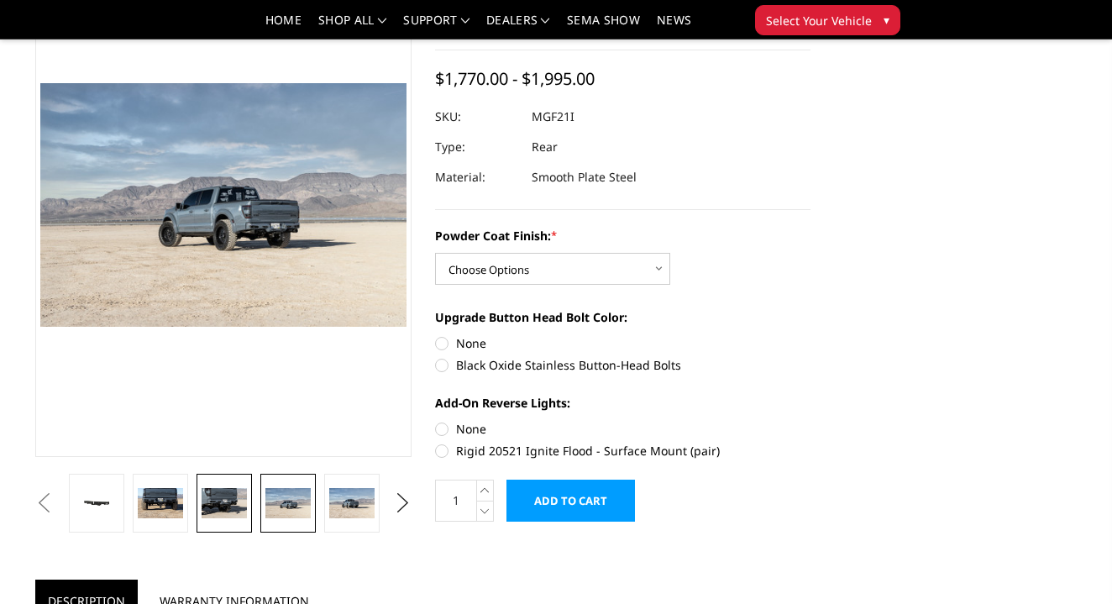
drag, startPoint x: 235, startPoint y: 499, endPoint x: 244, endPoint y: 500, distance: 8.4
click at [235, 499] on img at bounding box center [224, 503] width 45 height 30
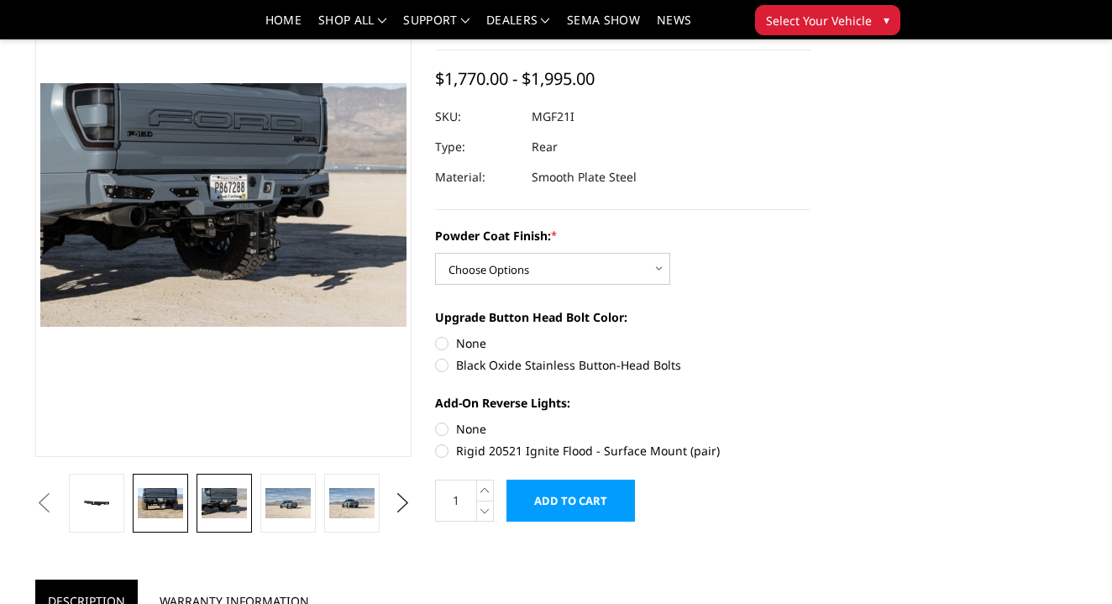
click at [164, 501] on img at bounding box center [160, 503] width 45 height 30
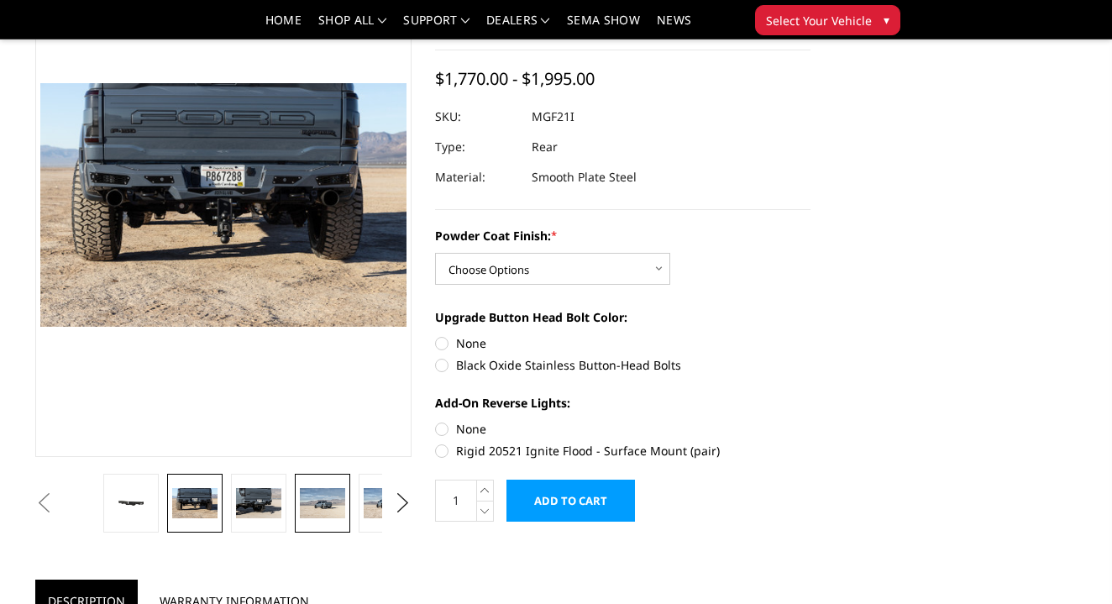
drag, startPoint x: 202, startPoint y: 508, endPoint x: 325, endPoint y: 506, distance: 122.7
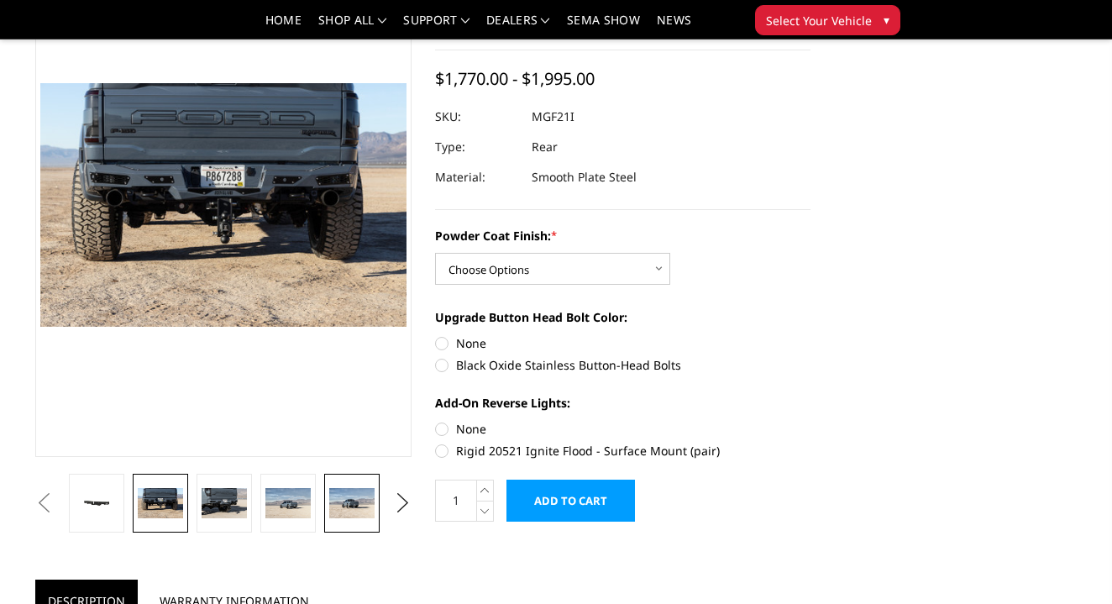
drag, startPoint x: 260, startPoint y: 502, endPoint x: 348, endPoint y: 505, distance: 88.3
click at [238, 506] on img at bounding box center [224, 503] width 45 height 30
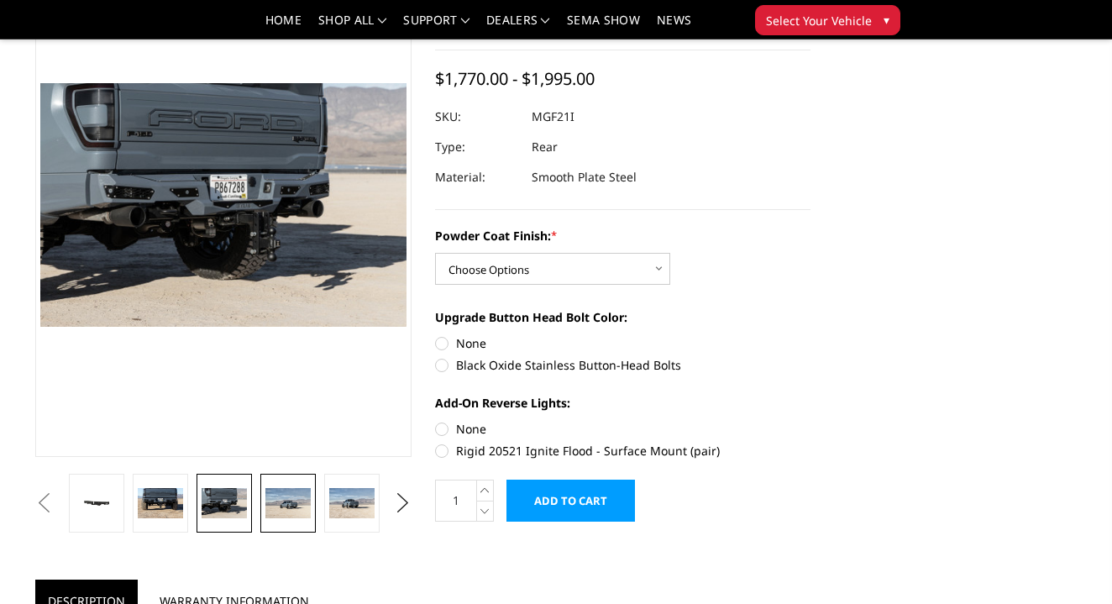
click at [293, 503] on img at bounding box center [287, 503] width 45 height 30
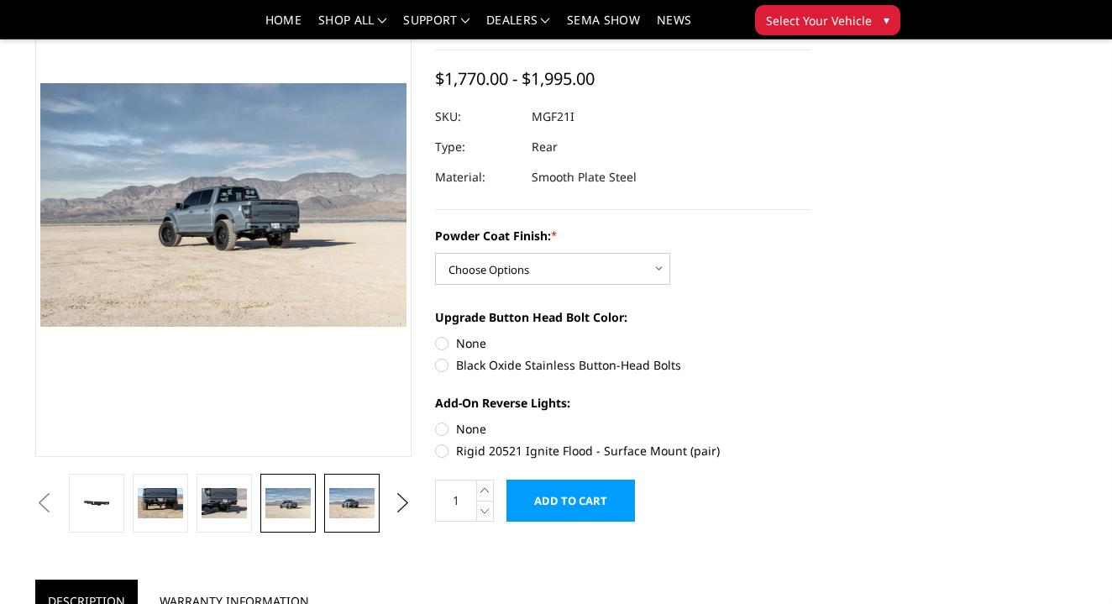
click at [367, 502] on img at bounding box center [351, 503] width 45 height 30
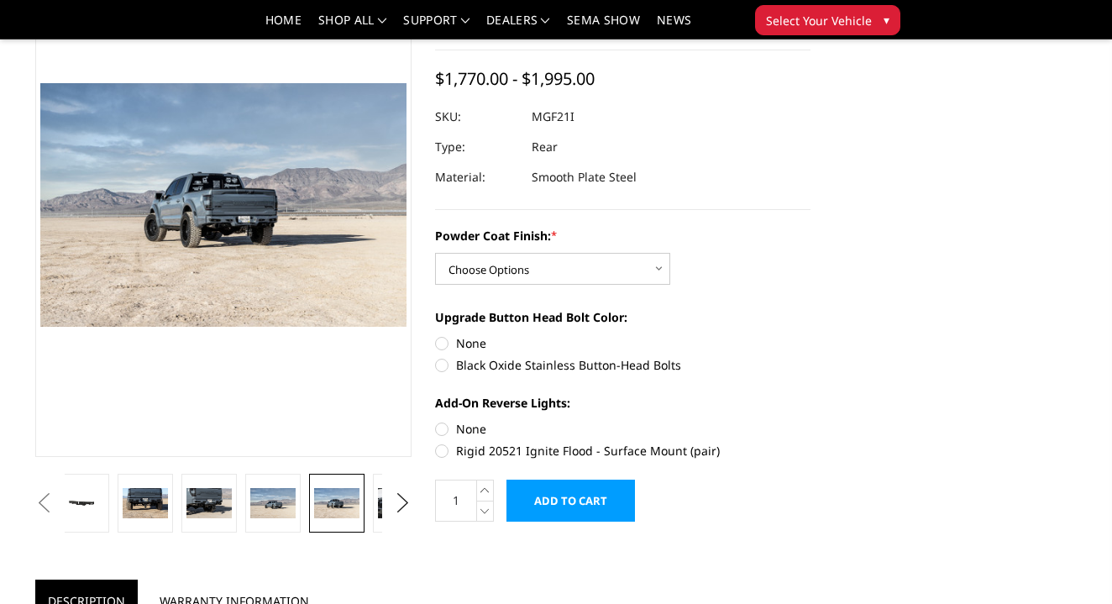
drag, startPoint x: 352, startPoint y: 502, endPoint x: 272, endPoint y: 502, distance: 79.8
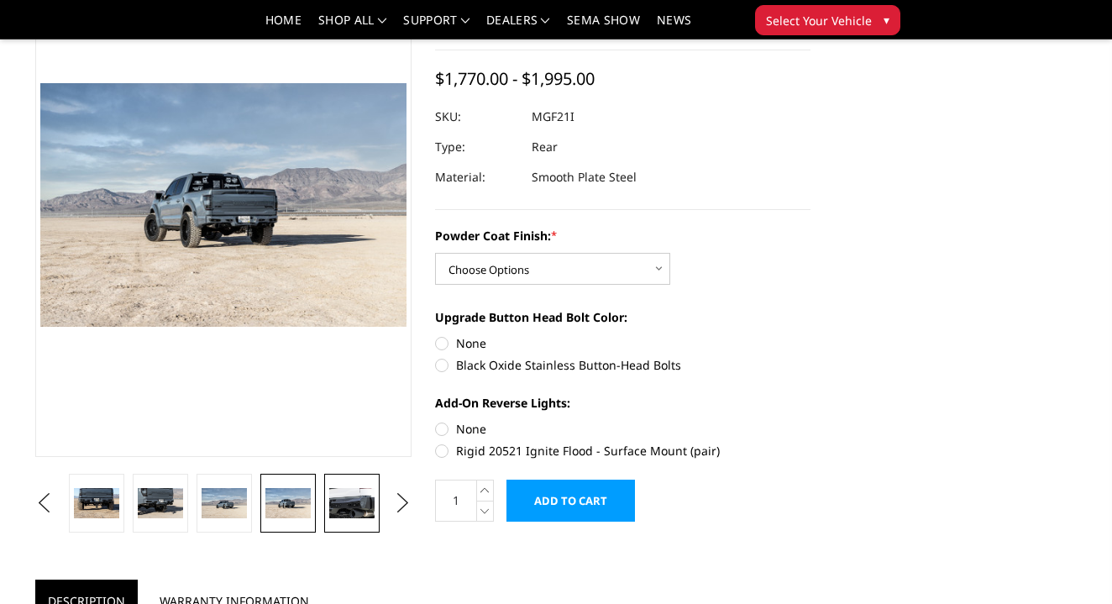
click at [350, 502] on img at bounding box center [351, 503] width 45 height 30
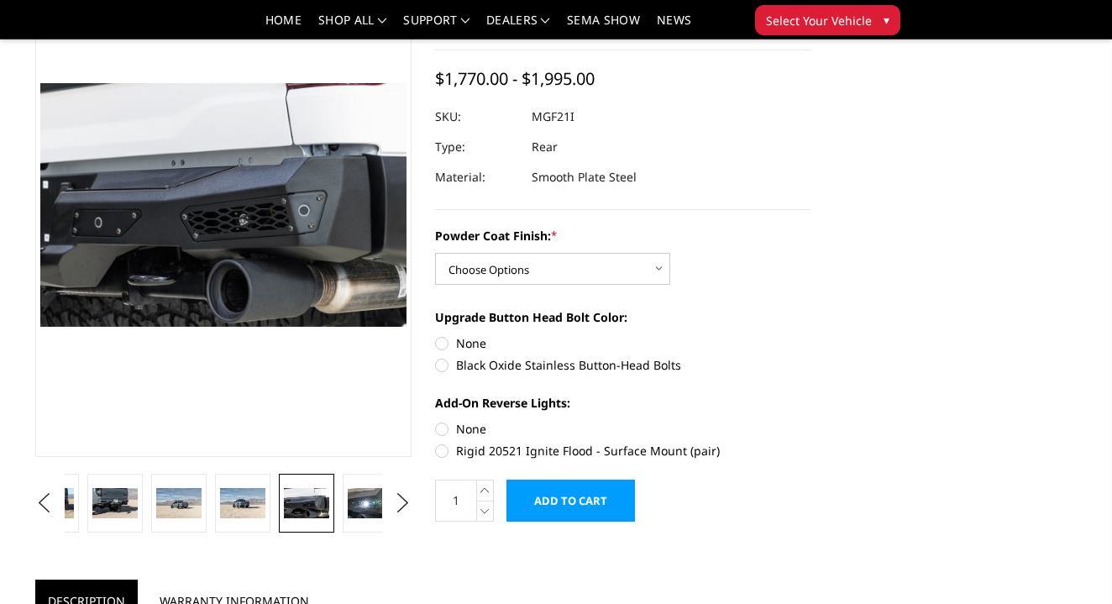
drag, startPoint x: 292, startPoint y: 502, endPoint x: 227, endPoint y: 502, distance: 64.7
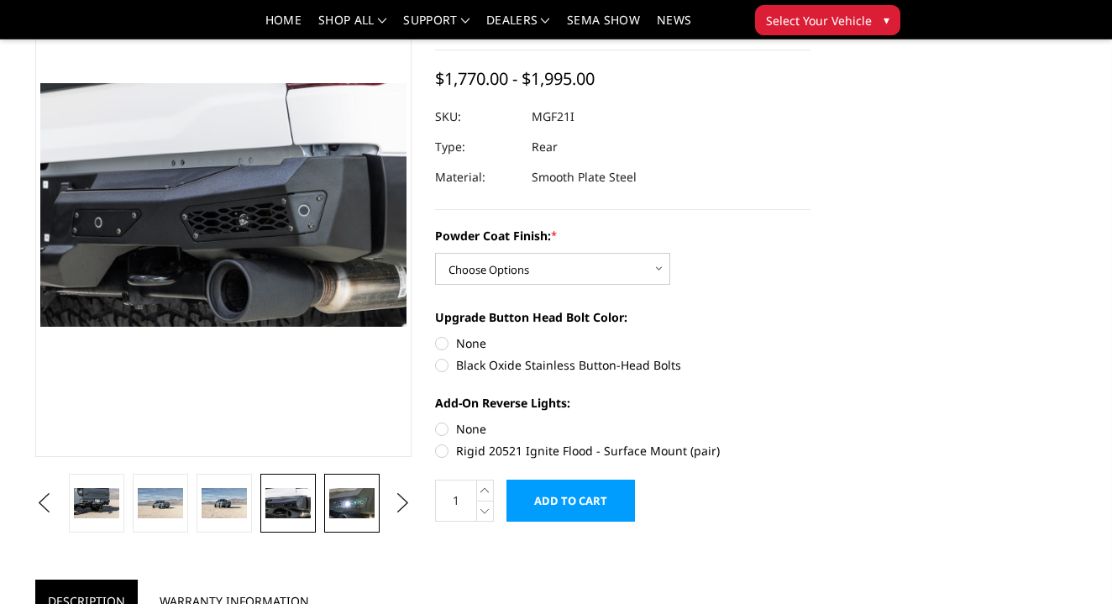
click at [342, 500] on img at bounding box center [351, 503] width 45 height 30
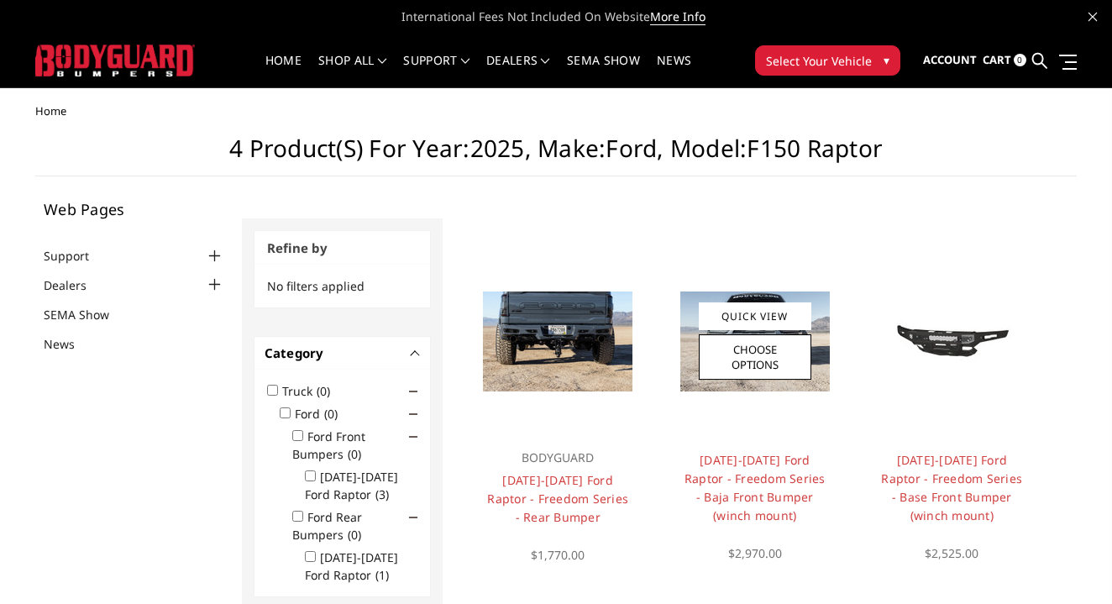
click at [813, 376] on img at bounding box center [756, 342] width 150 height 100
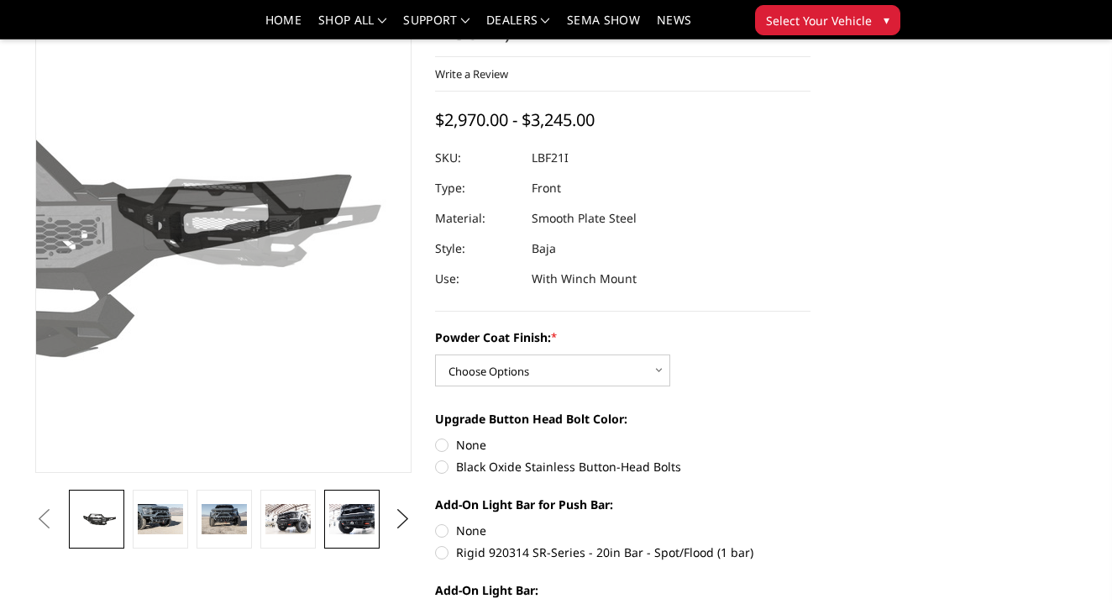
scroll to position [114, 0]
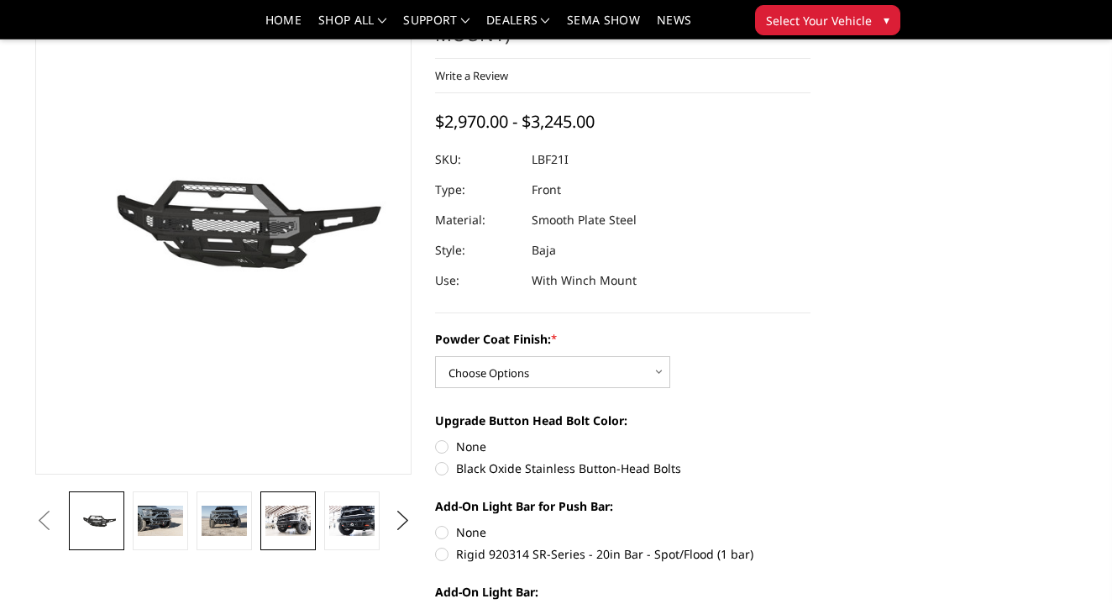
click at [301, 518] on img at bounding box center [287, 521] width 45 height 30
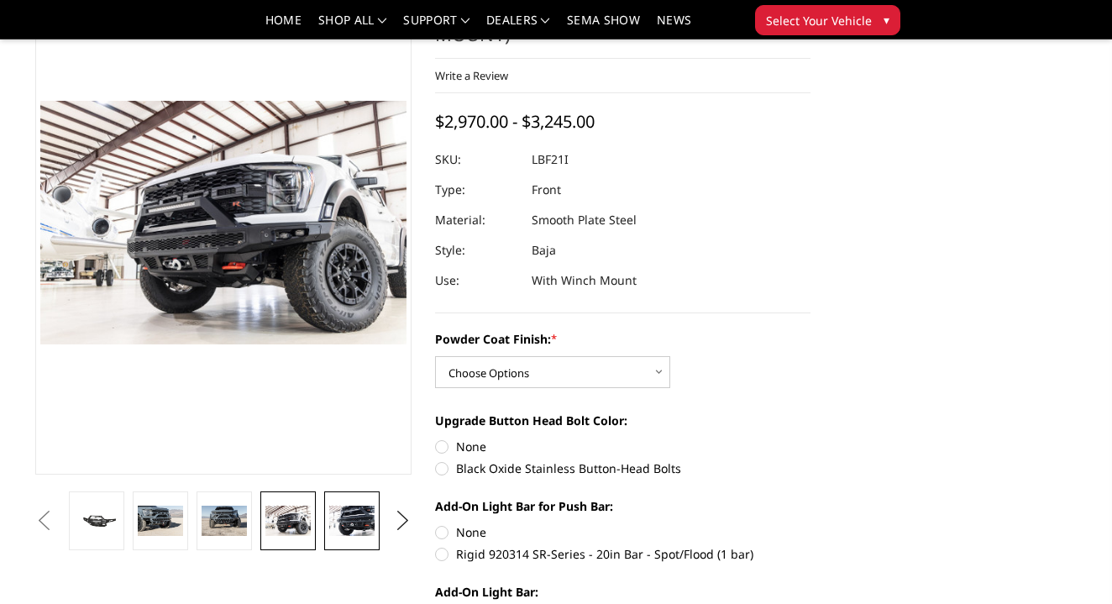
click at [350, 523] on img at bounding box center [351, 521] width 45 height 30
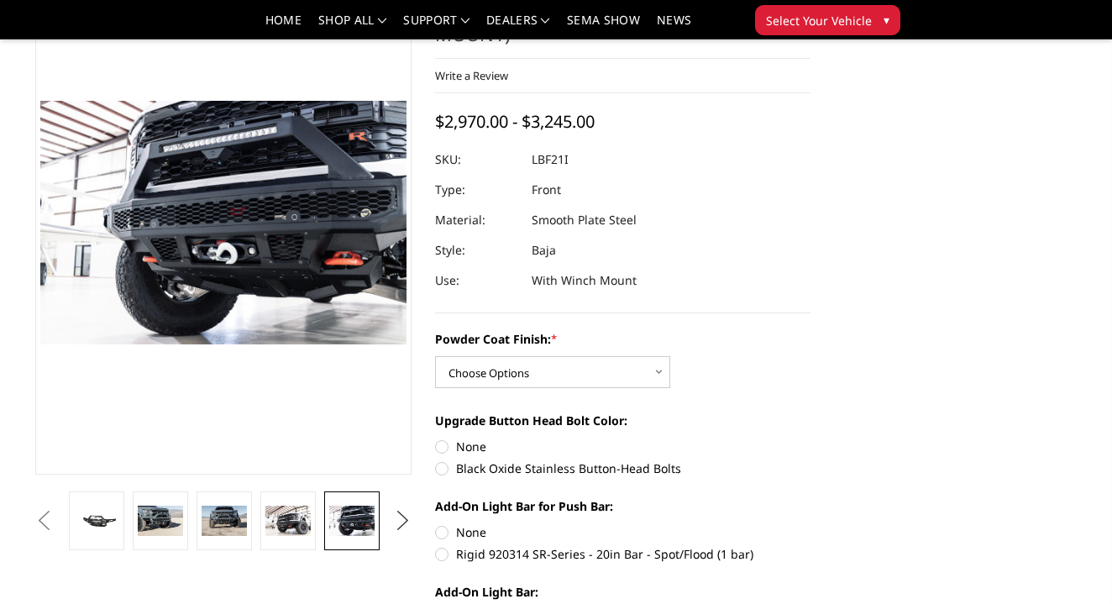
click at [404, 513] on button "Next" at bounding box center [402, 520] width 25 height 25
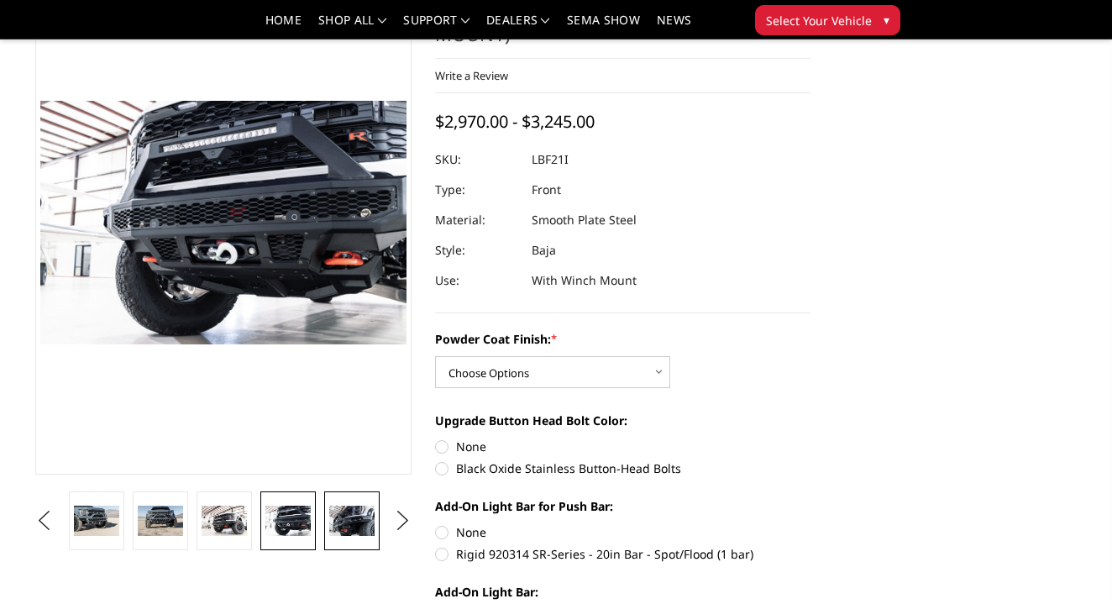
click at [348, 527] on img at bounding box center [351, 521] width 45 height 30
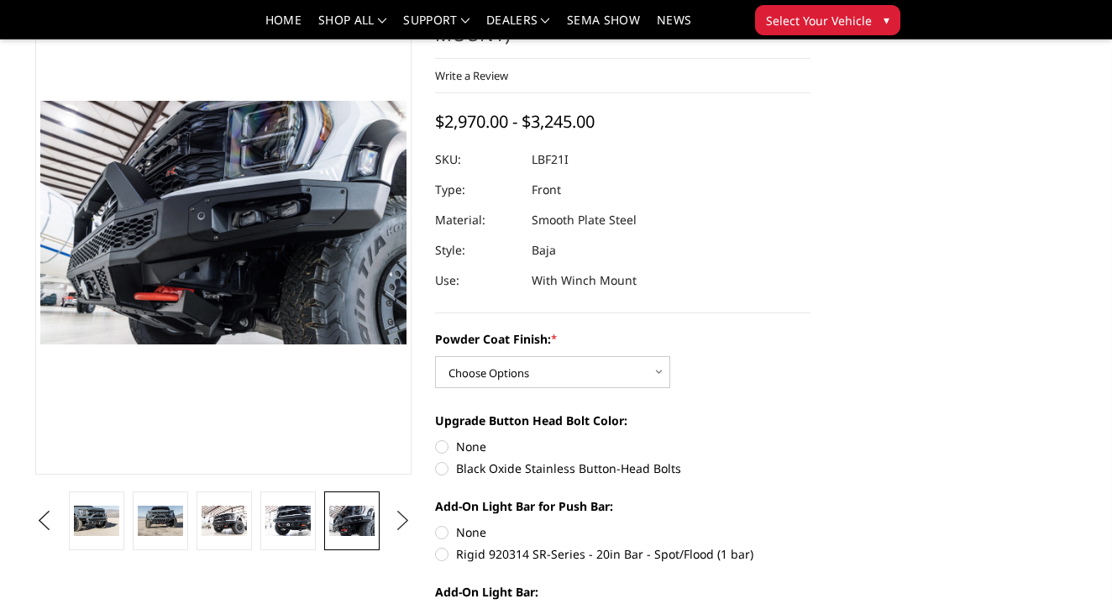
click at [394, 525] on button "Next" at bounding box center [402, 520] width 25 height 25
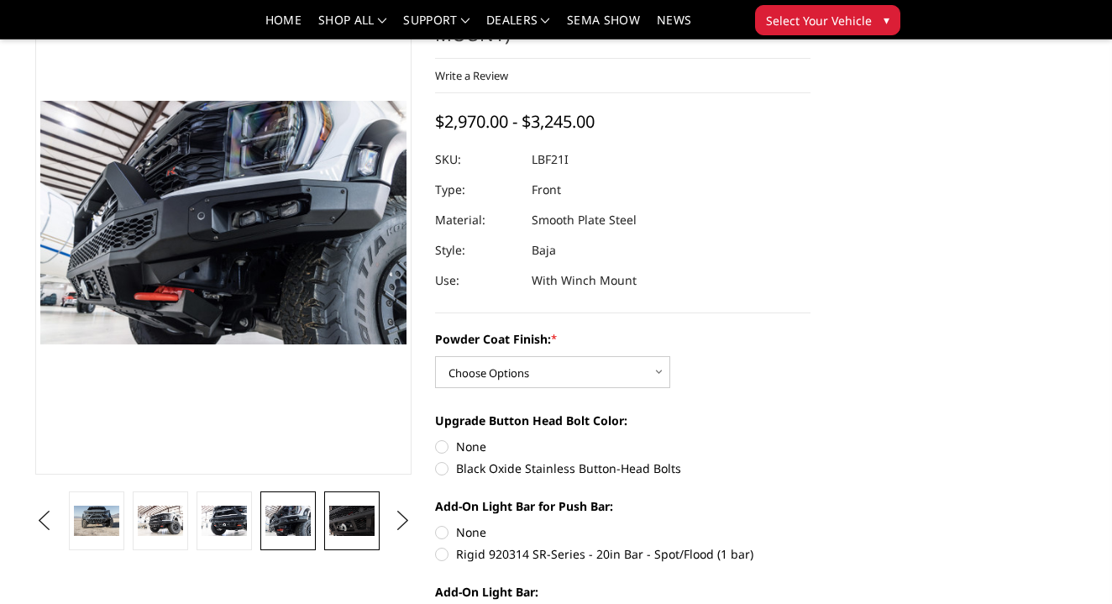
click at [346, 524] on img at bounding box center [351, 521] width 45 height 30
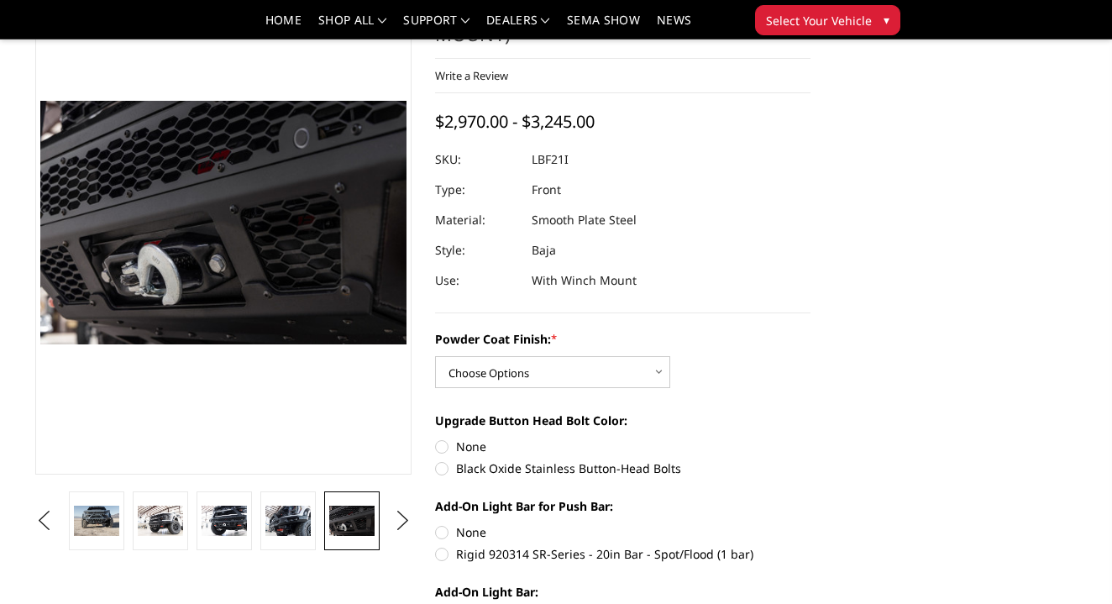
click at [389, 522] on ul "Previous Next" at bounding box center [223, 521] width 384 height 59
click at [397, 519] on button "Next" at bounding box center [402, 520] width 25 height 25
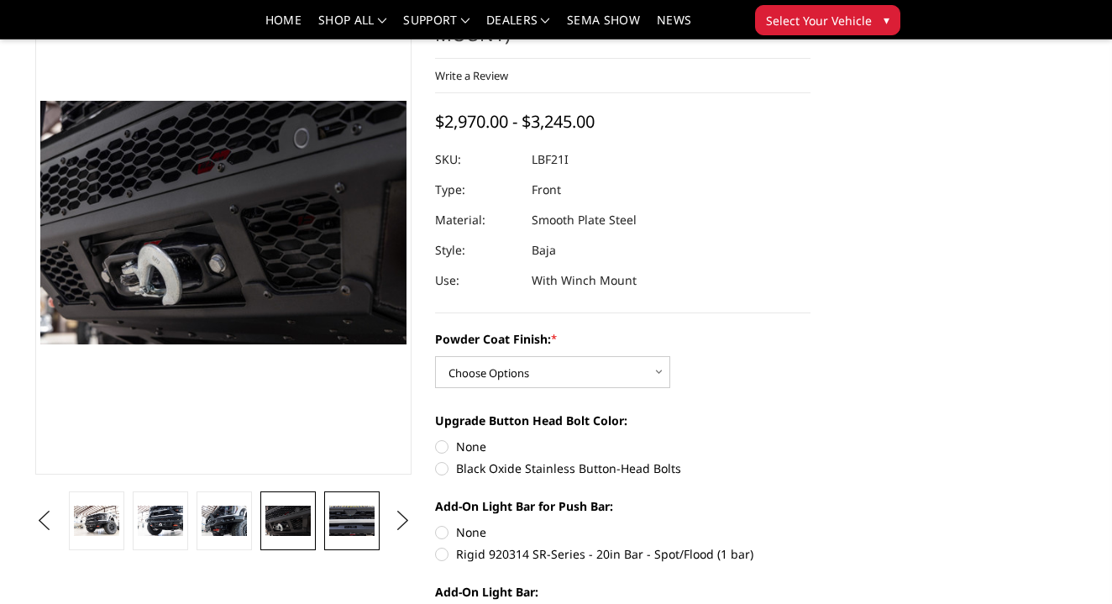
drag, startPoint x: 346, startPoint y: 521, endPoint x: 374, endPoint y: 518, distance: 27.8
drag, startPoint x: 362, startPoint y: 515, endPoint x: 401, endPoint y: 521, distance: 39.1
click at [376, 517] on link at bounding box center [351, 521] width 55 height 59
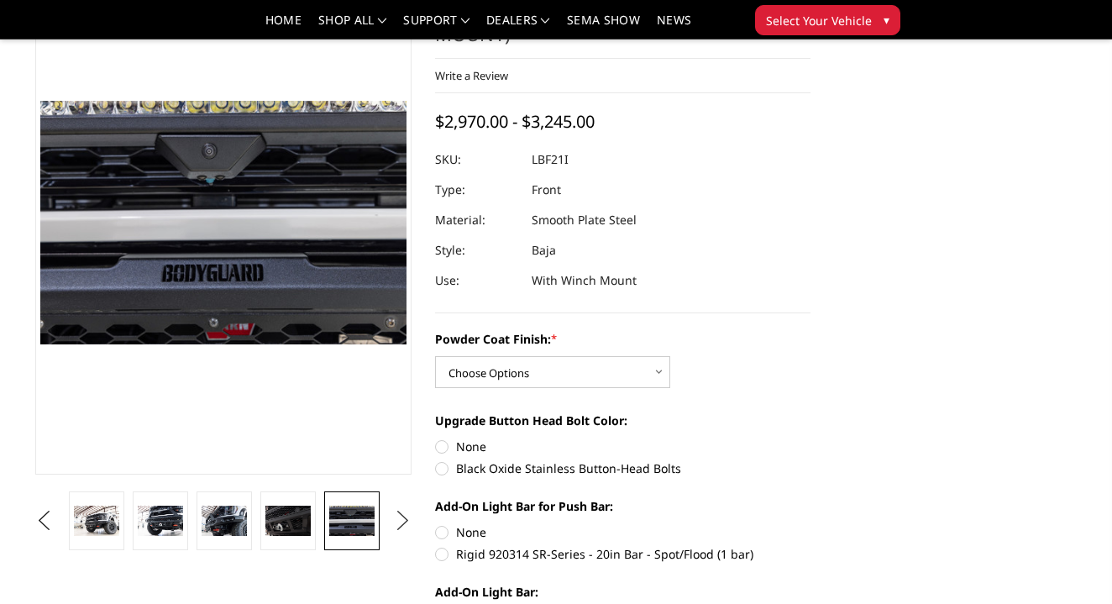
click at [391, 516] on button "Next" at bounding box center [402, 520] width 25 height 25
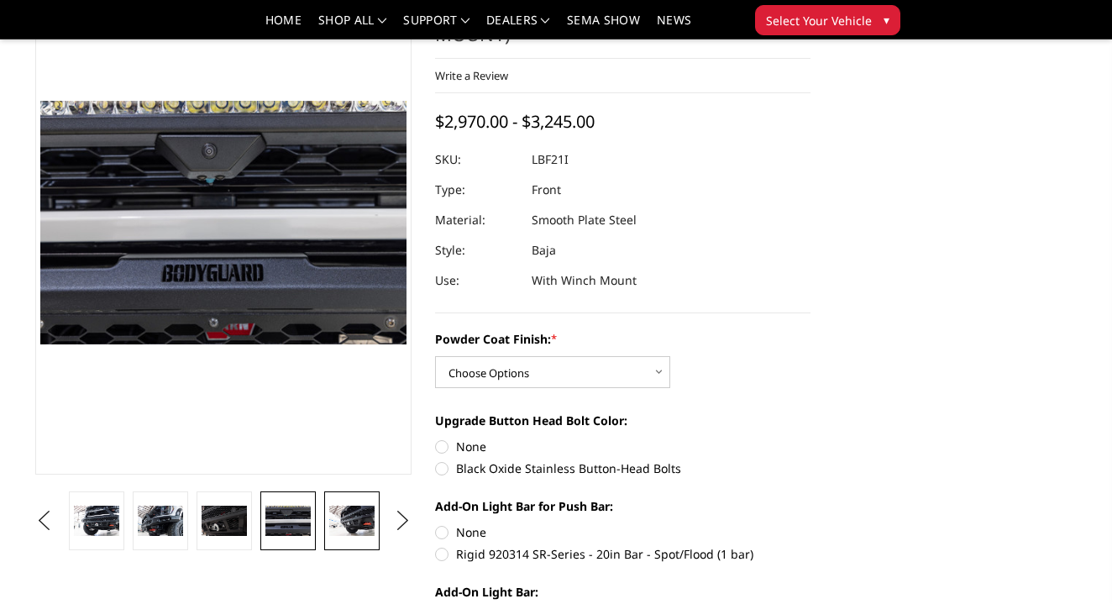
click at [347, 517] on img at bounding box center [351, 521] width 45 height 30
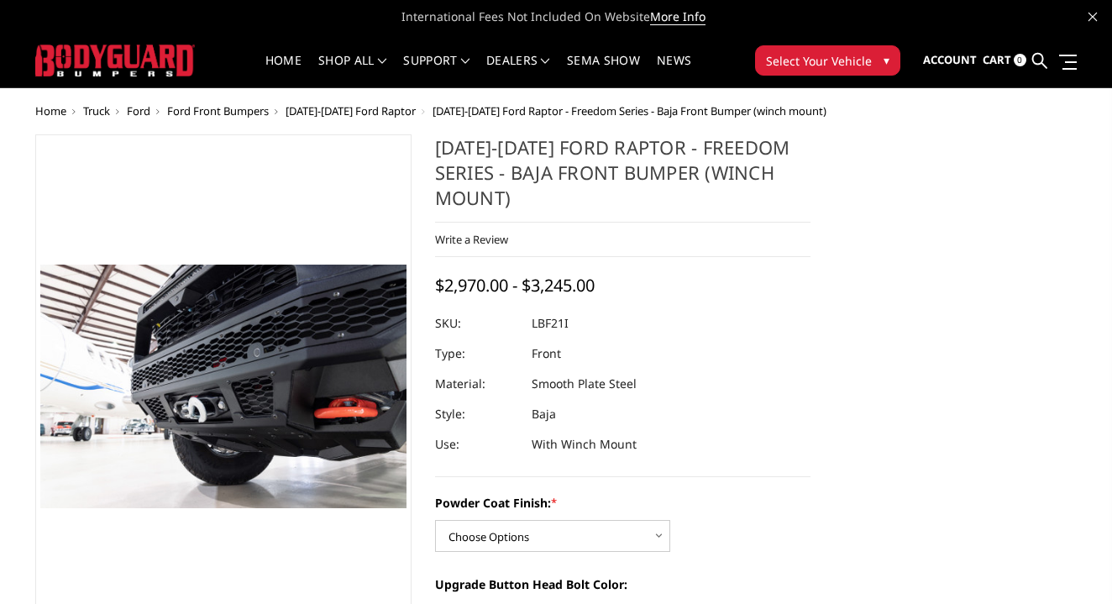
scroll to position [0, 0]
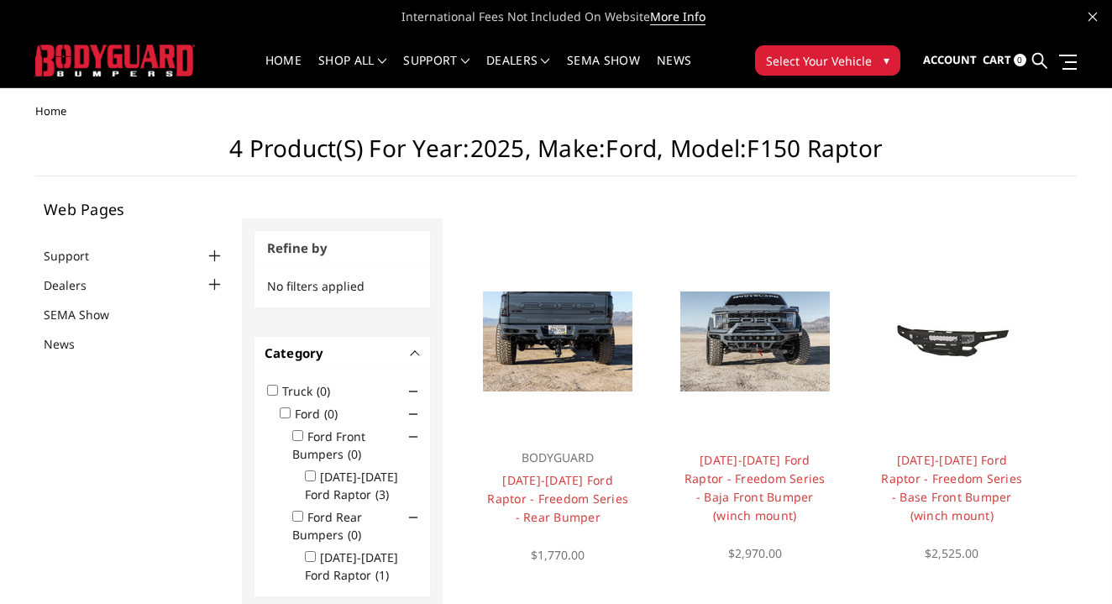
click at [1090, 18] on icon at bounding box center [1093, 17] width 8 height 8
